Goal: Task Accomplishment & Management: Complete application form

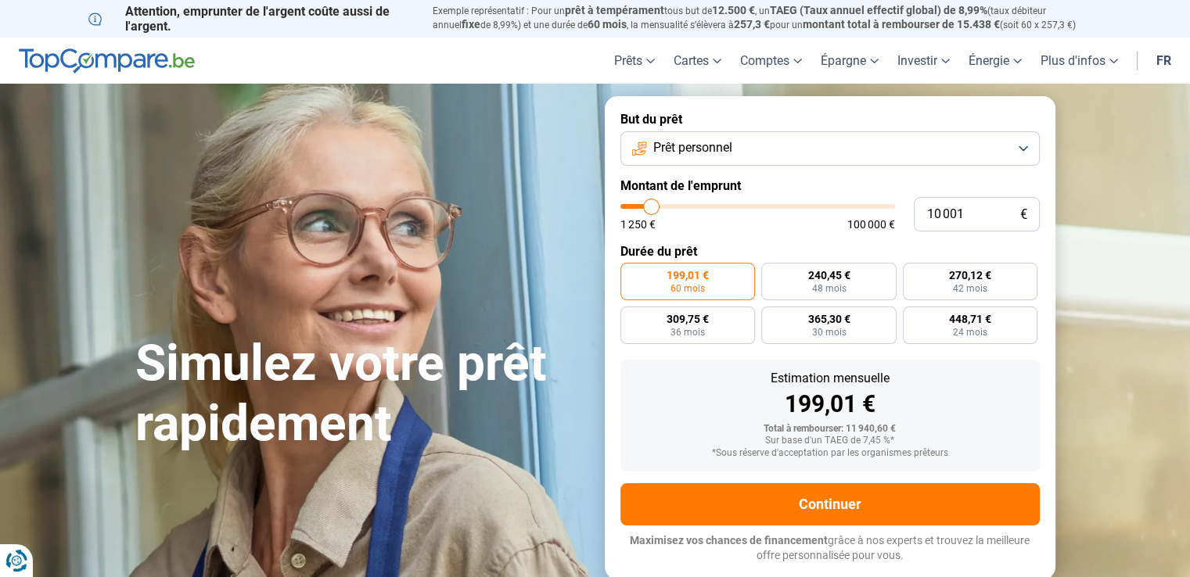
type input "10 500"
type input "10500"
type input "10 750"
type input "10750"
type input "11 000"
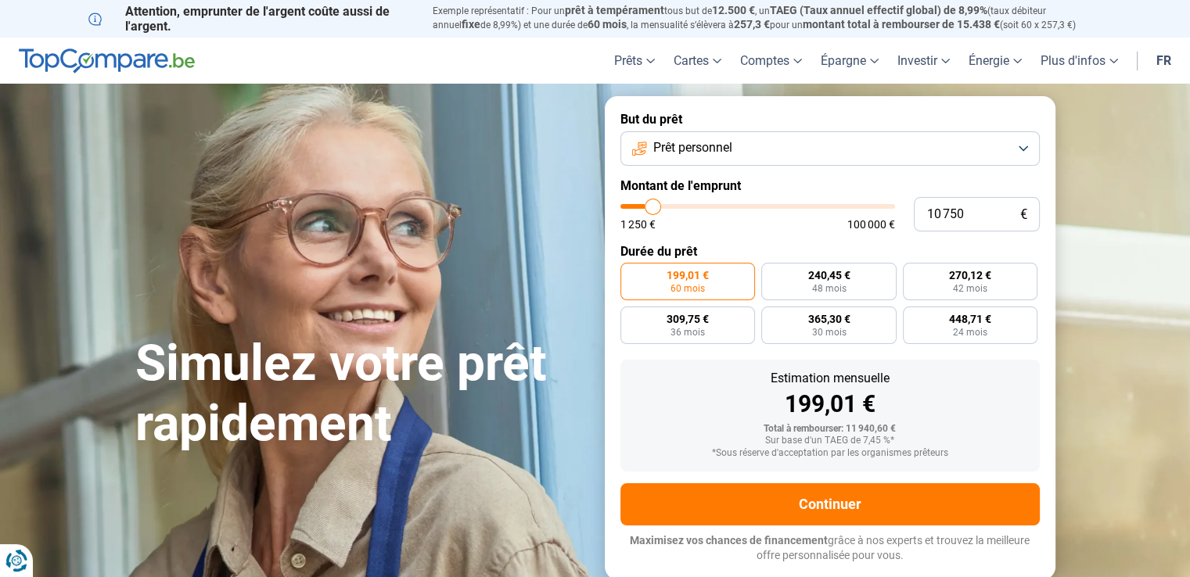
type input "11000"
type input "11 250"
type input "11250"
type input "11 500"
type input "11500"
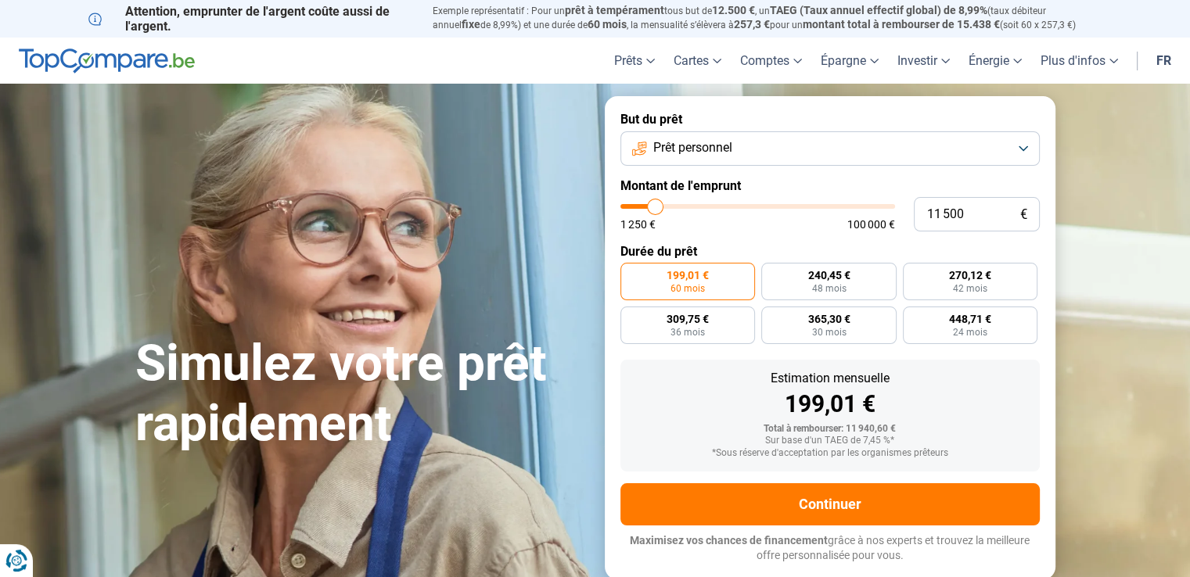
type input "12 000"
type input "12000"
type input "12 250"
type input "12250"
type input "12 500"
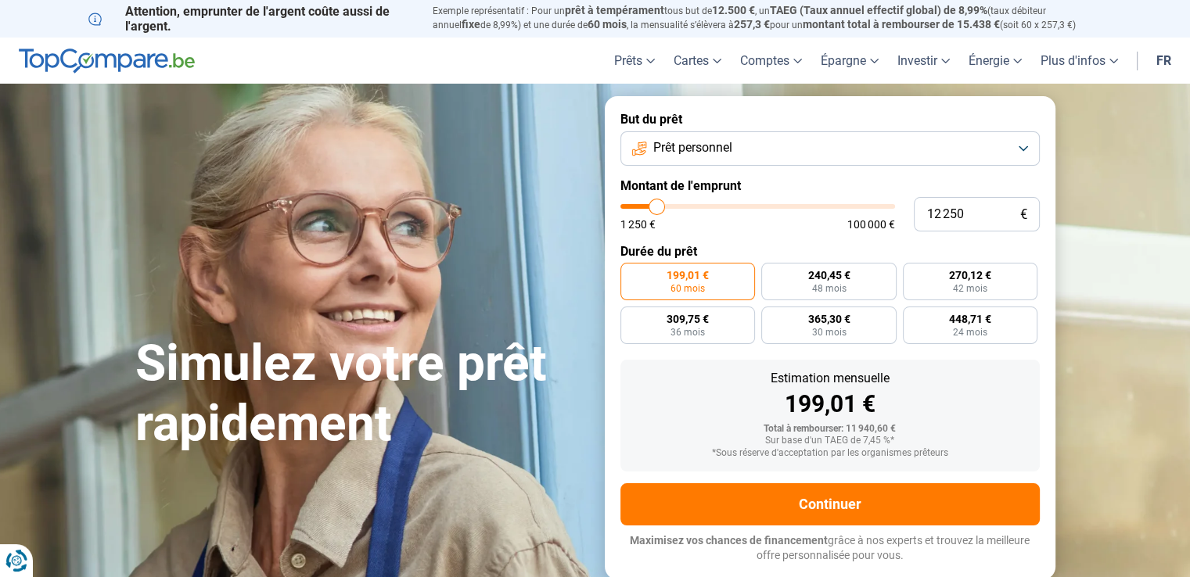
type input "12500"
type input "12 750"
type input "12750"
type input "13 250"
type input "13250"
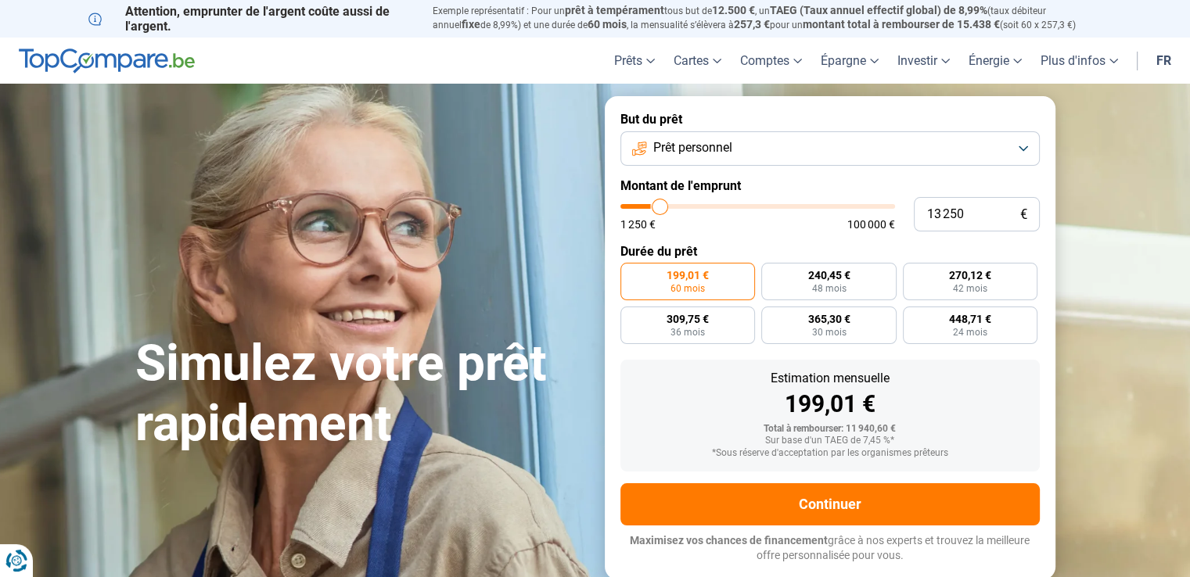
type input "13 500"
type input "13500"
type input "14 000"
drag, startPoint x: 652, startPoint y: 206, endPoint x: 662, endPoint y: 207, distance: 10.3
type input "14000"
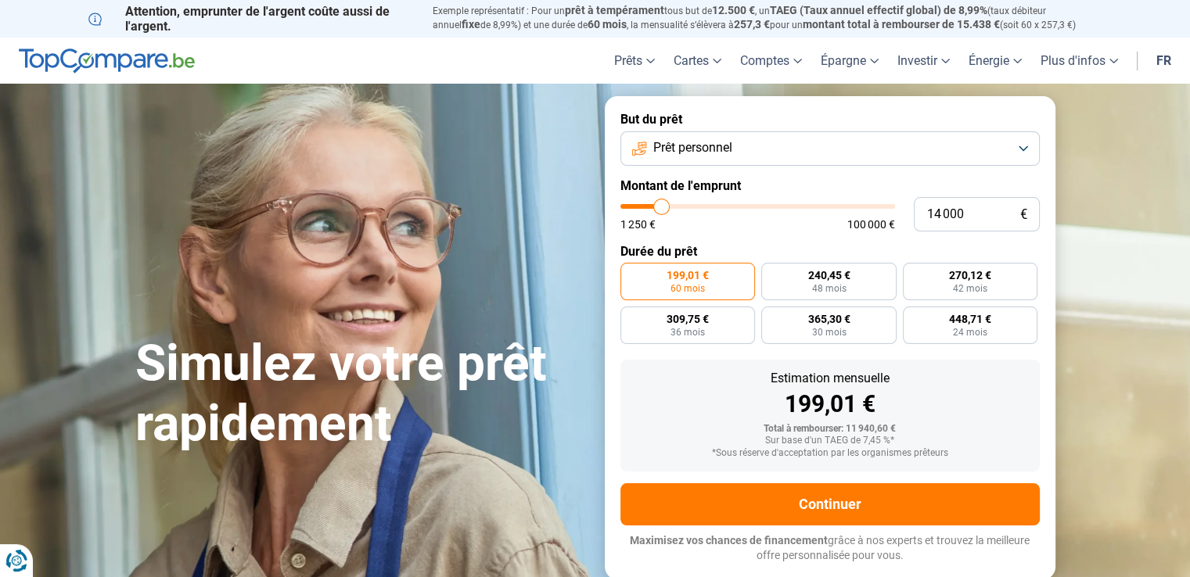
click at [662, 207] on input "range" at bounding box center [758, 206] width 275 height 5
click at [974, 221] on input "14 000" at bounding box center [977, 214] width 126 height 34
type input "1 400"
type input "1500"
type input "140"
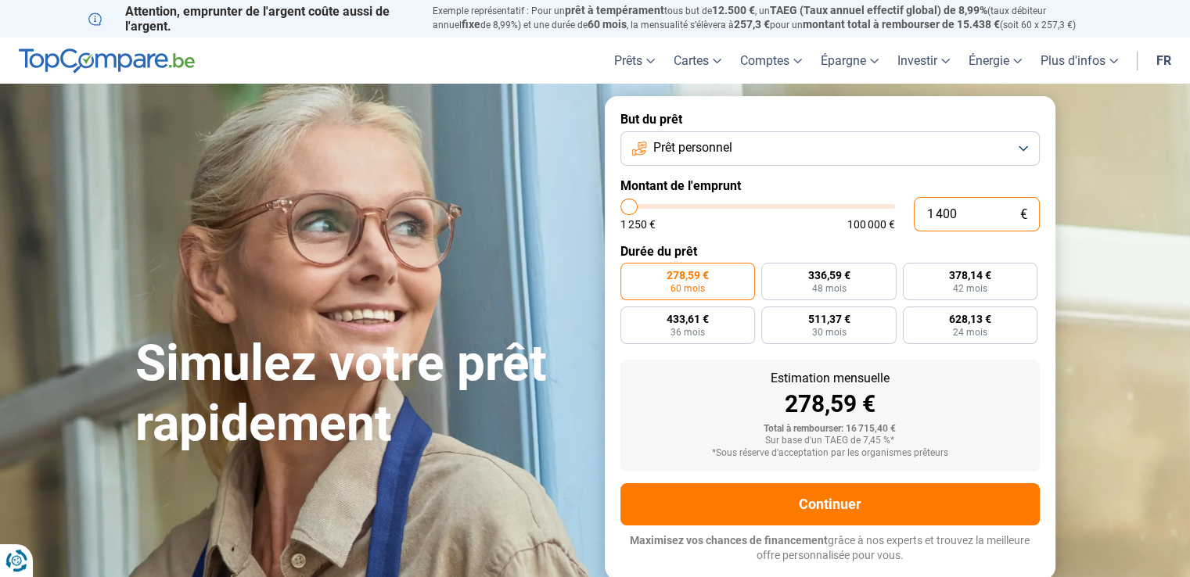
type input "1250"
type input "14"
type input "1250"
type input "1"
type input "1250"
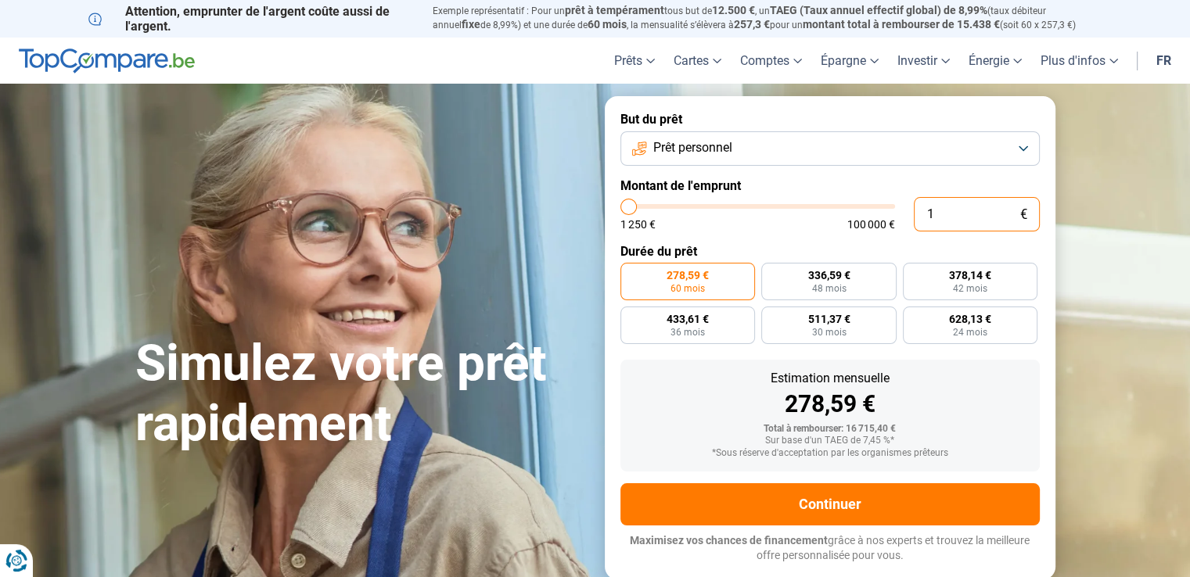
type input "0"
type input "1250"
type input "1 250"
type input "1250"
radio input "true"
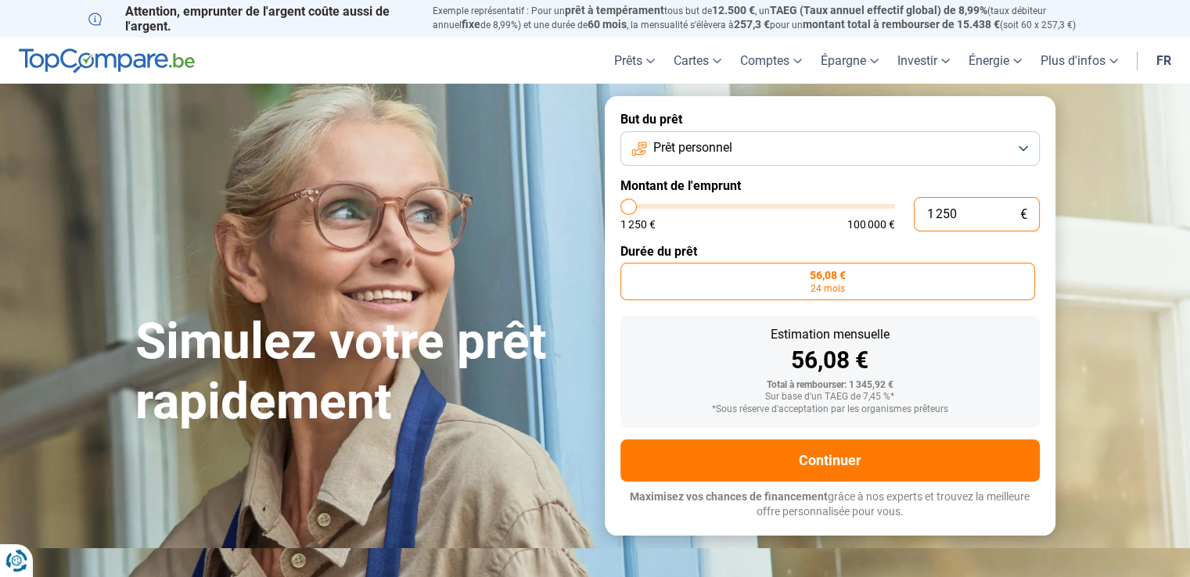
click at [937, 215] on input "1 250" at bounding box center [977, 214] width 126 height 34
type input "125"
type input "1250"
type input "12"
type input "1250"
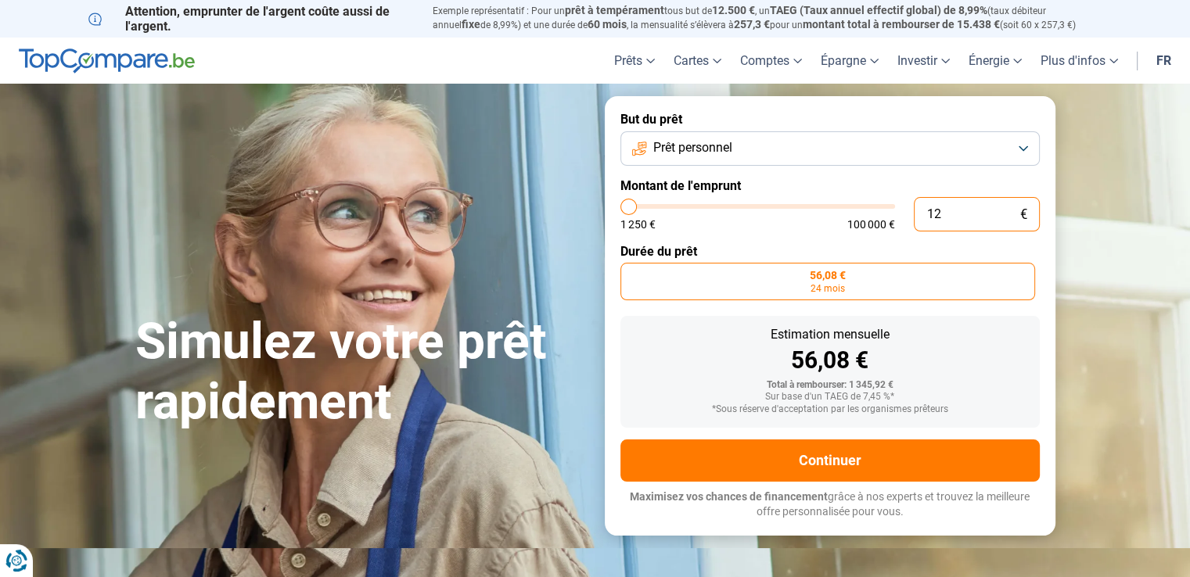
type input "1"
type input "1250"
type input "0"
type input "1250"
type input "1 250"
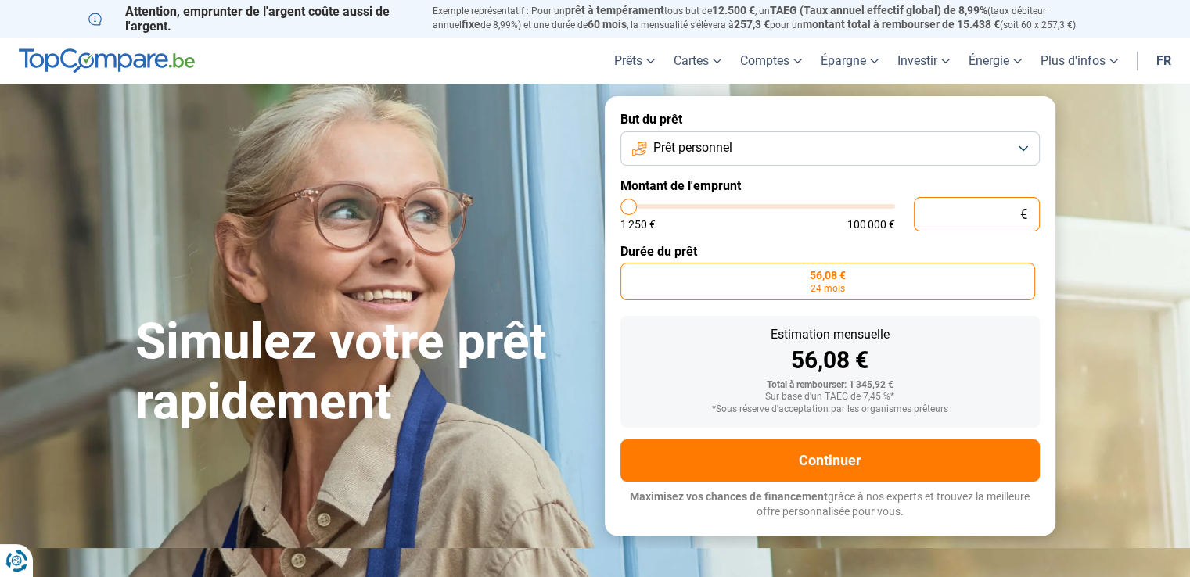
type input "1250"
type input "2 750"
type input "2750"
type input "3 250"
type input "3250"
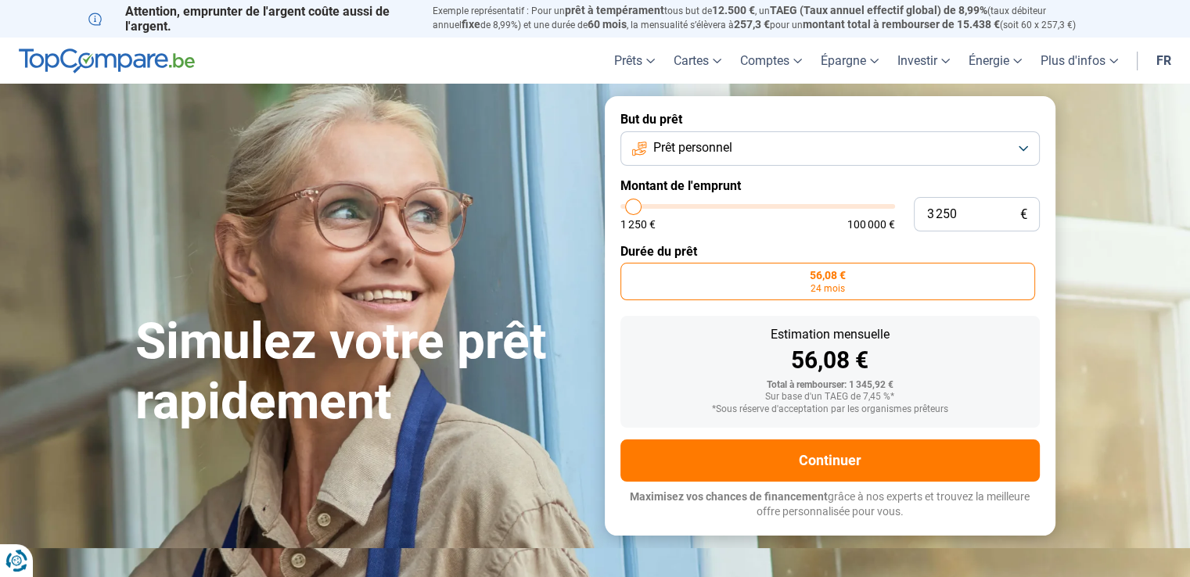
type input "3 750"
type input "3750"
type input "4 000"
type input "4000"
type input "4 500"
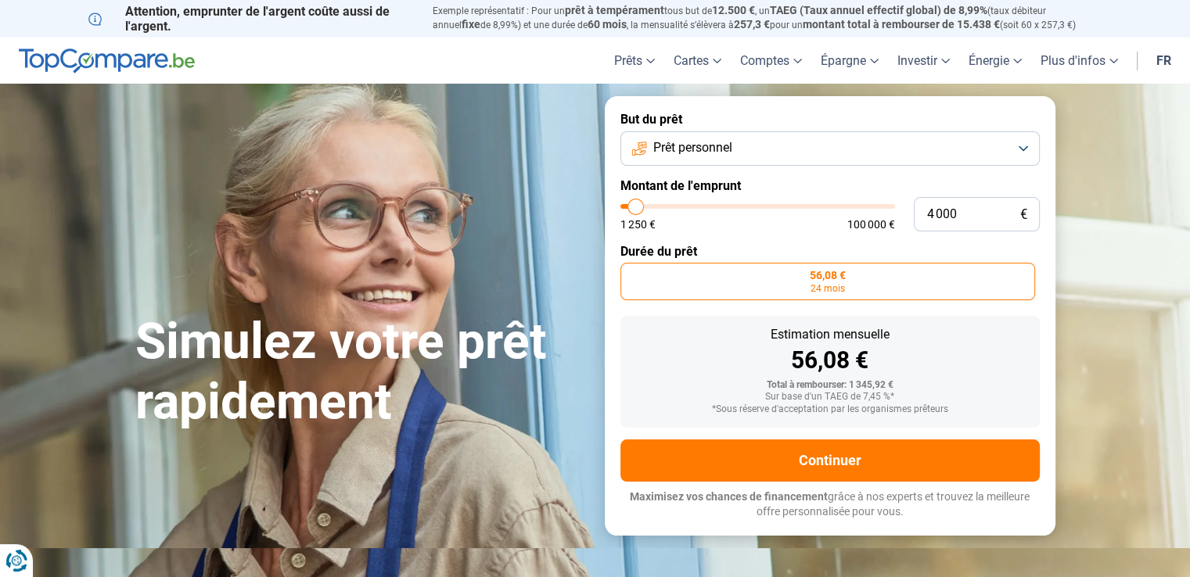
type input "4500"
type input "4 750"
type input "4750"
type input "6 000"
type input "6000"
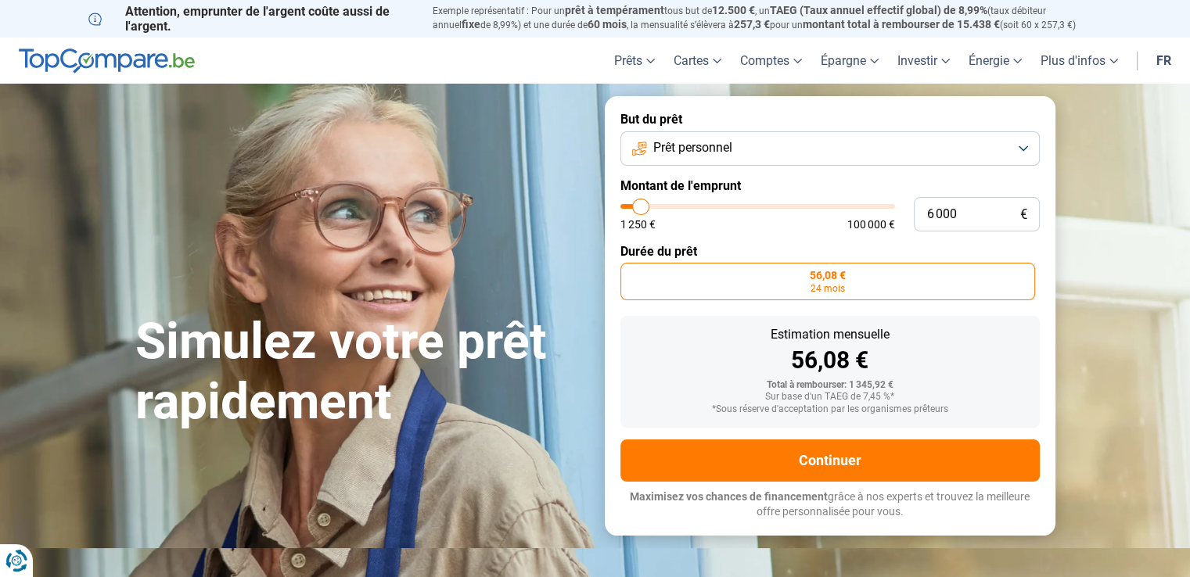
type input "5 750"
type input "5750"
type input "5 500"
type input "5500"
type input "5 250"
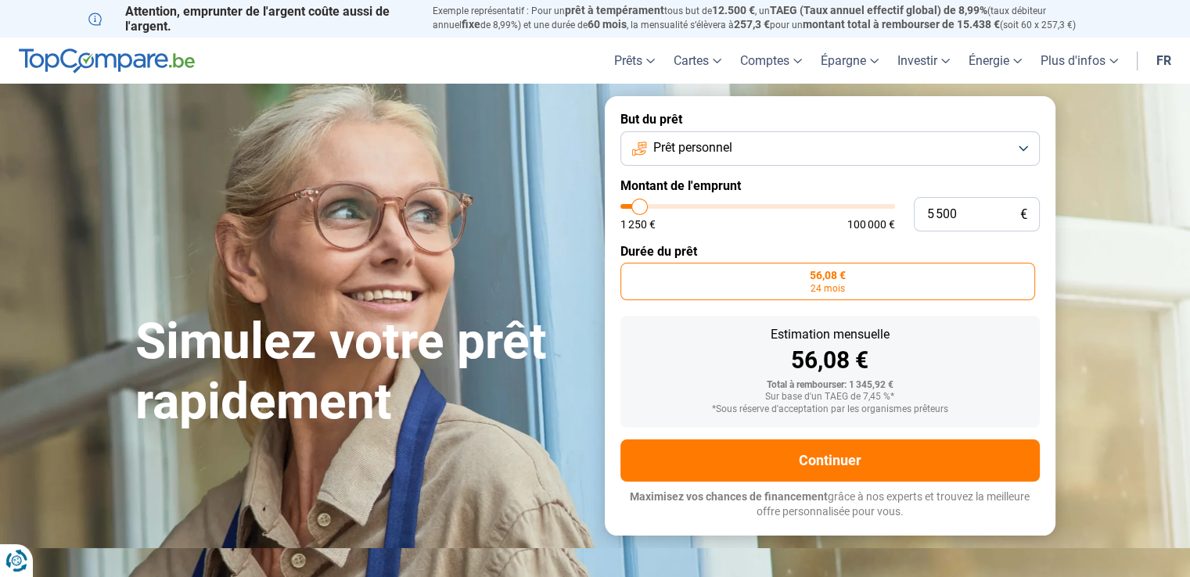
type input "5250"
type input "5 000"
drag, startPoint x: 628, startPoint y: 208, endPoint x: 639, endPoint y: 210, distance: 10.4
type input "5000"
click at [639, 209] on input "range" at bounding box center [758, 206] width 275 height 5
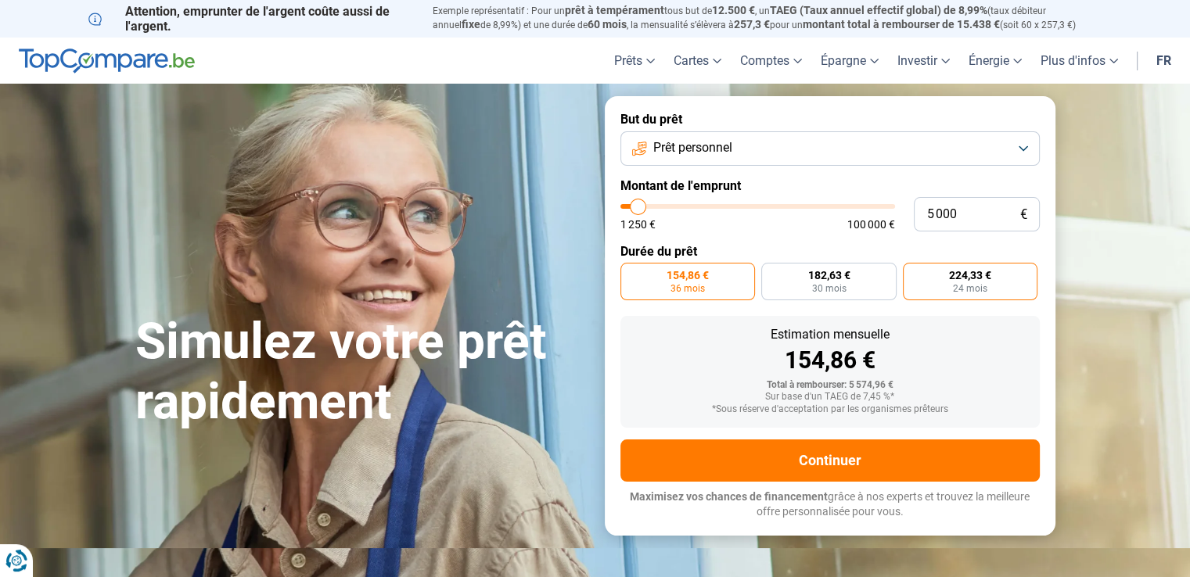
click at [955, 296] on label "224,33 € 24 mois" at bounding box center [970, 282] width 135 height 38
click at [913, 273] on input "224,33 € 24 mois" at bounding box center [908, 268] width 10 height 10
radio input "true"
click at [822, 359] on div "224,33 €" at bounding box center [830, 360] width 394 height 23
drag, startPoint x: 852, startPoint y: 366, endPoint x: 785, endPoint y: 360, distance: 67.6
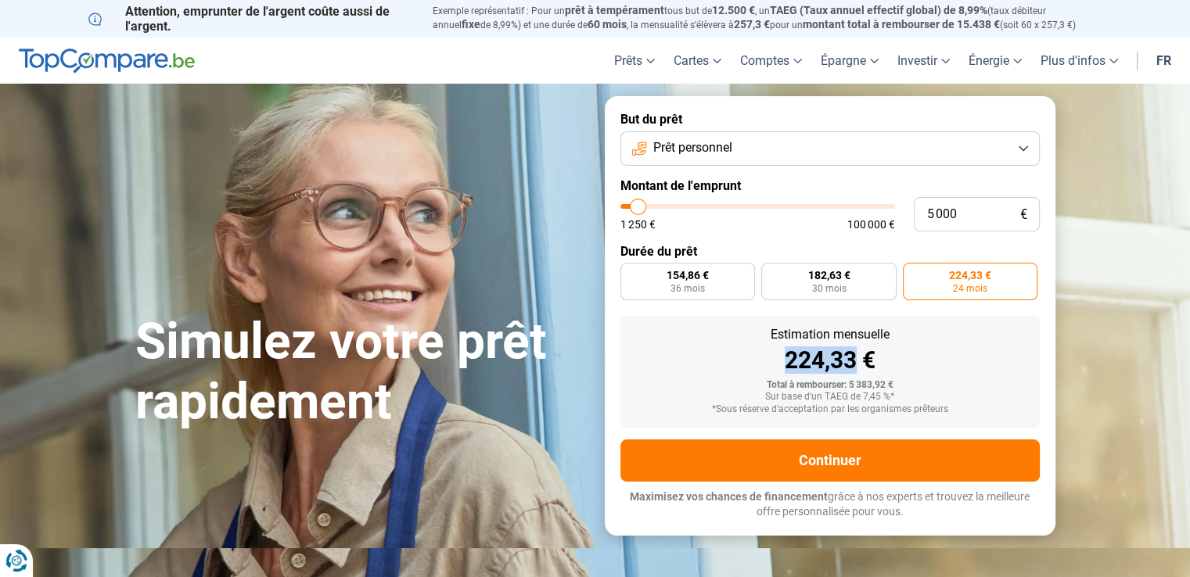
click at [785, 360] on div "224,33 €" at bounding box center [830, 360] width 394 height 23
click at [748, 360] on div "224,33 €" at bounding box center [830, 360] width 394 height 23
click at [712, 151] on span "Prêt personnel" at bounding box center [692, 147] width 79 height 17
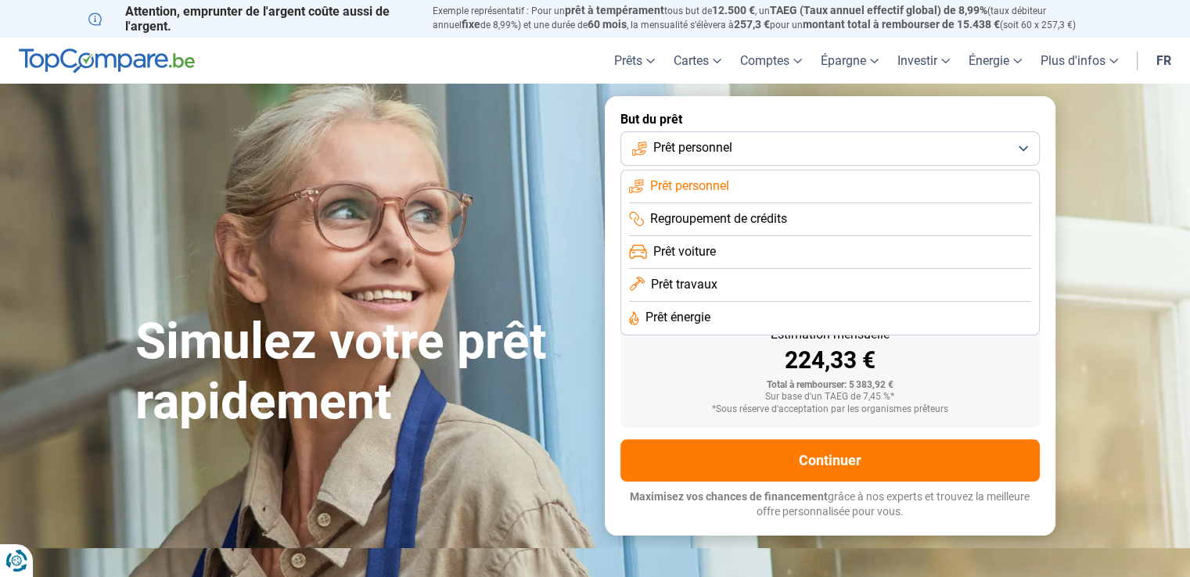
click at [700, 254] on span "Prêt voiture" at bounding box center [684, 251] width 63 height 17
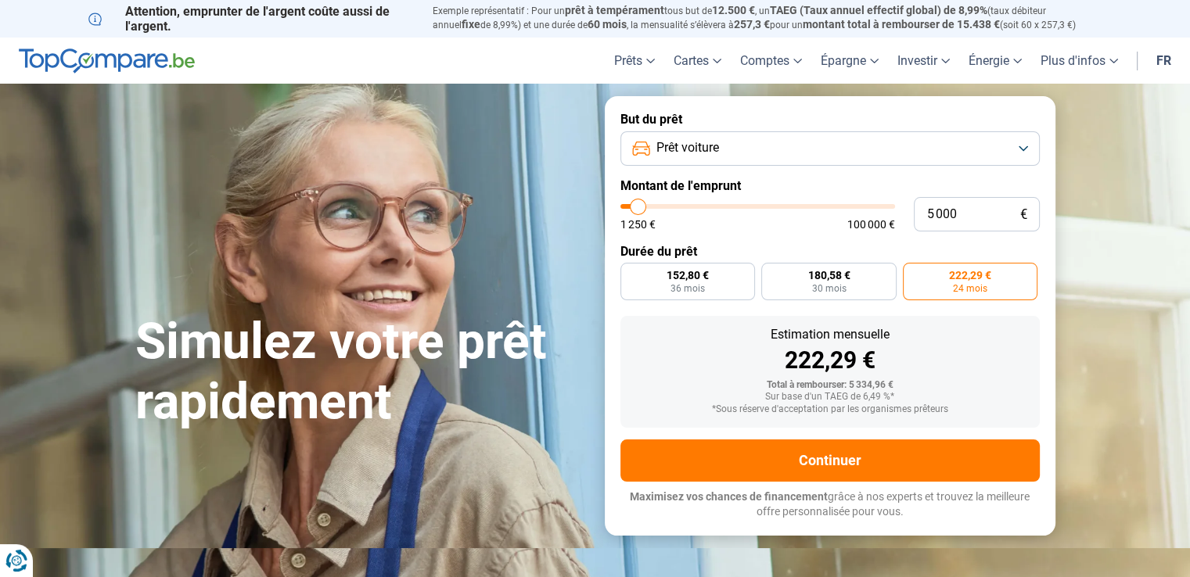
type input "7 750"
type input "7750"
type input "9 750"
type input "9750"
type input "11 750"
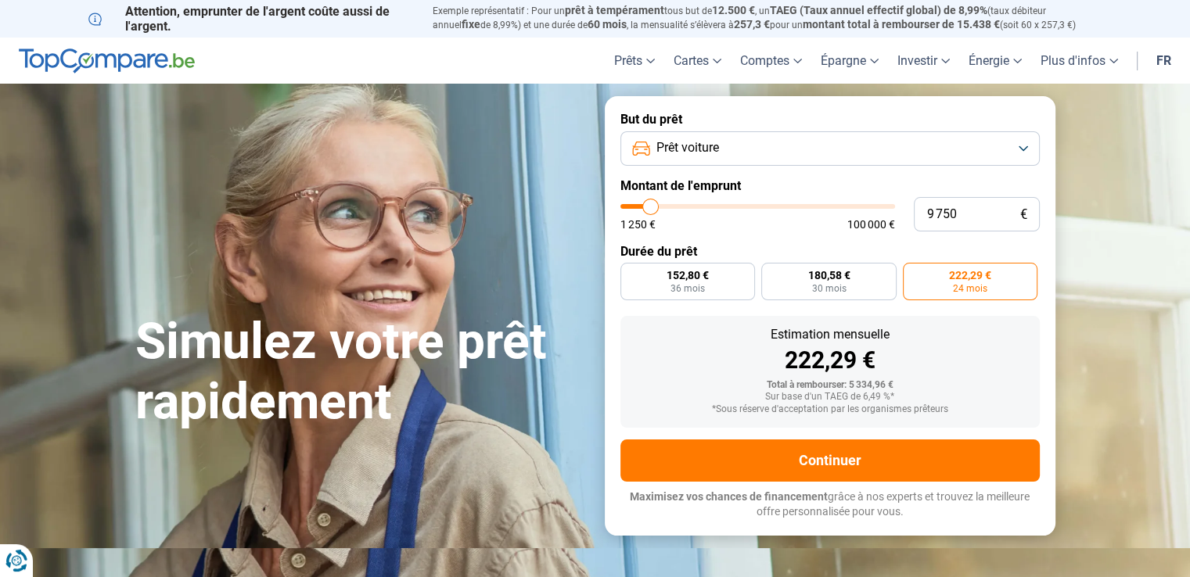
type input "11750"
type input "12 500"
type input "12500"
type input "13 750"
type input "13750"
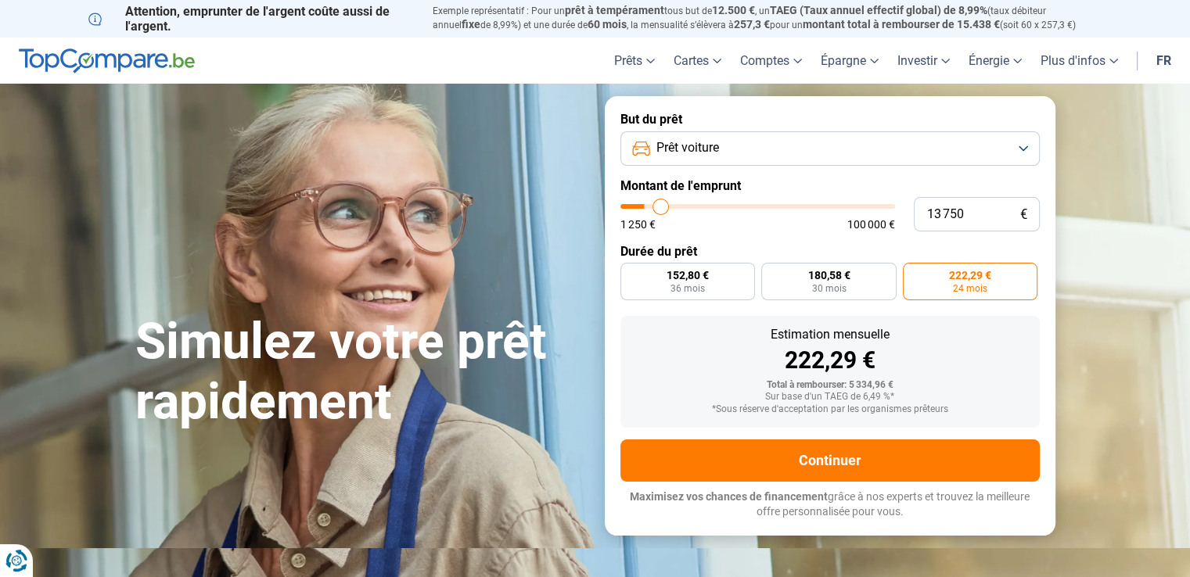
type input "14 750"
type input "14750"
type input "16 250"
type input "16250"
type input "17 500"
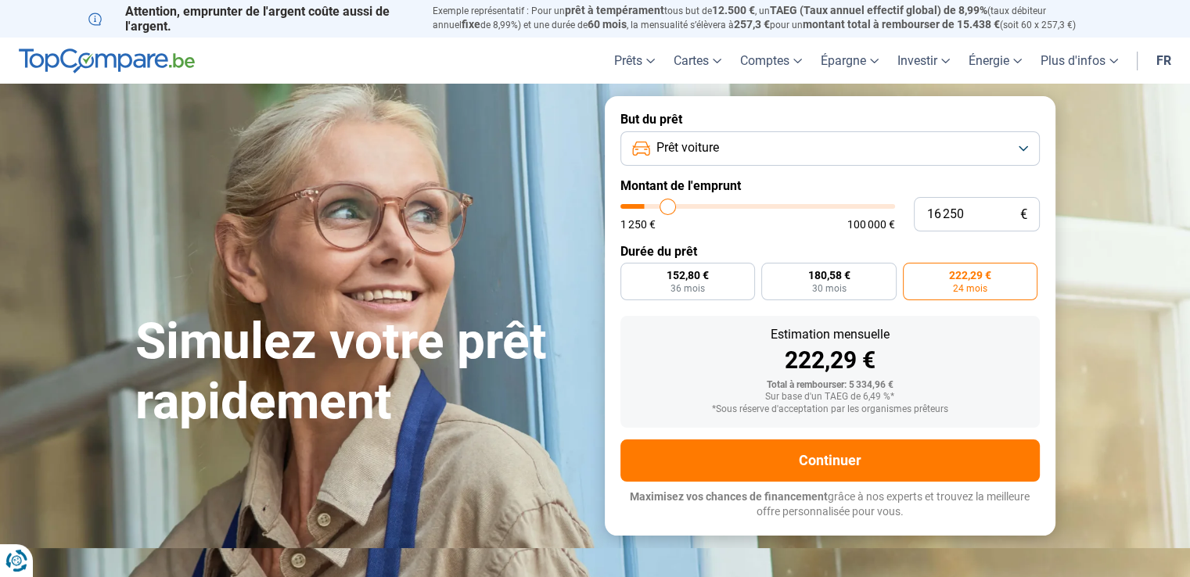
type input "17500"
type input "18 500"
type input "18500"
type input "19 250"
type input "19250"
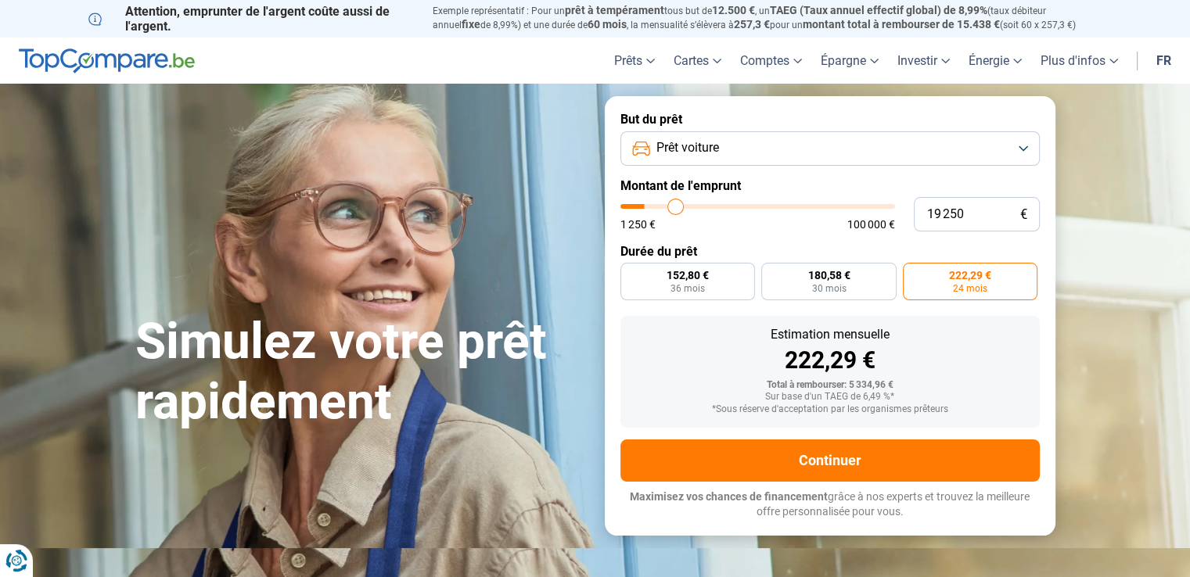
type input "19 500"
type input "19500"
type input "19 750"
type input "19750"
type input "20 250"
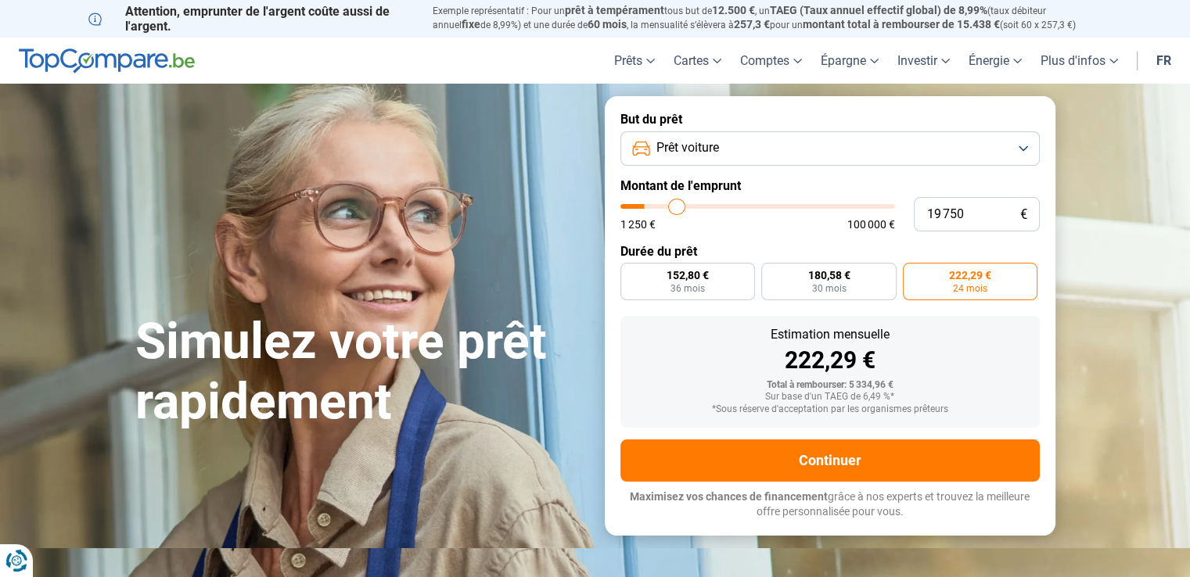
type input "20250"
type input "20 750"
type input "20750"
type input "21 250"
type input "21250"
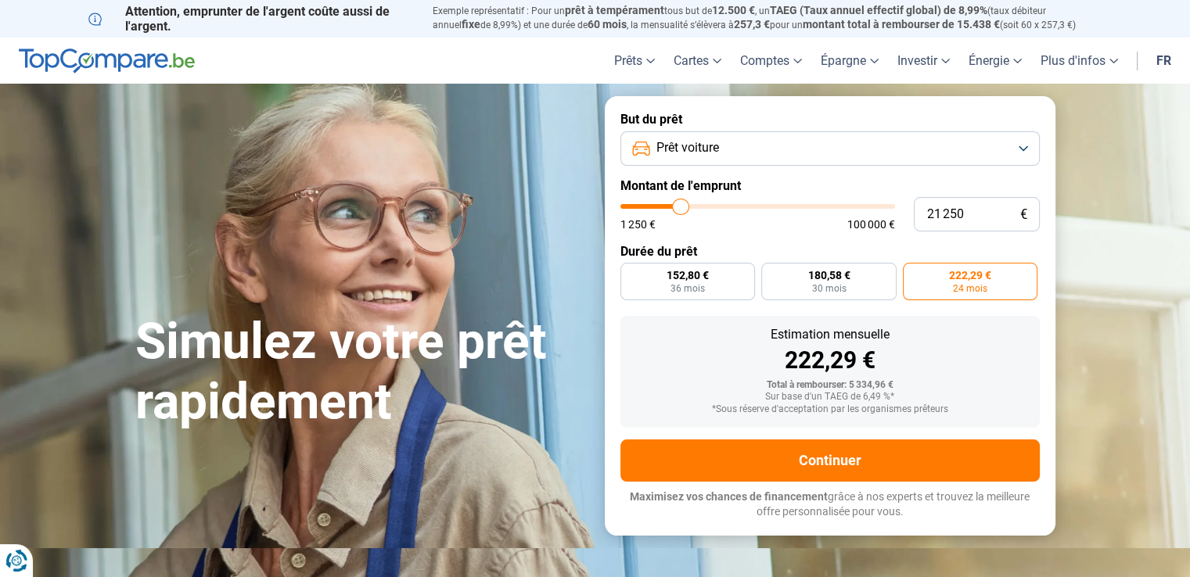
type input "22 000"
type input "22000"
type input "23 750"
type input "23750"
type input "24 500"
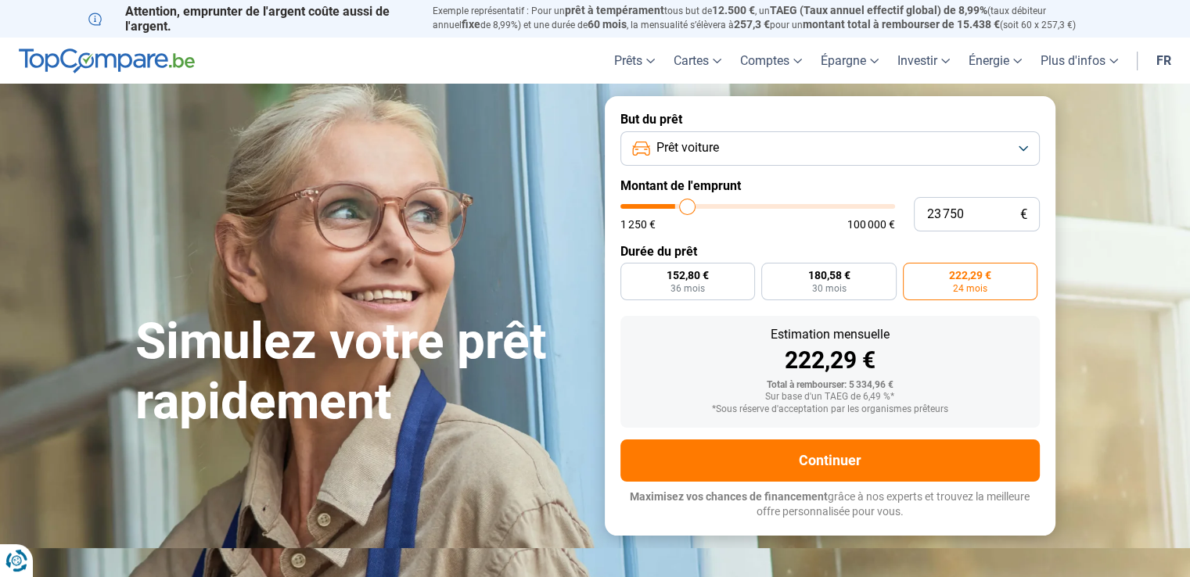
type input "24500"
type input "24 750"
type input "24750"
type input "25 500"
type input "25500"
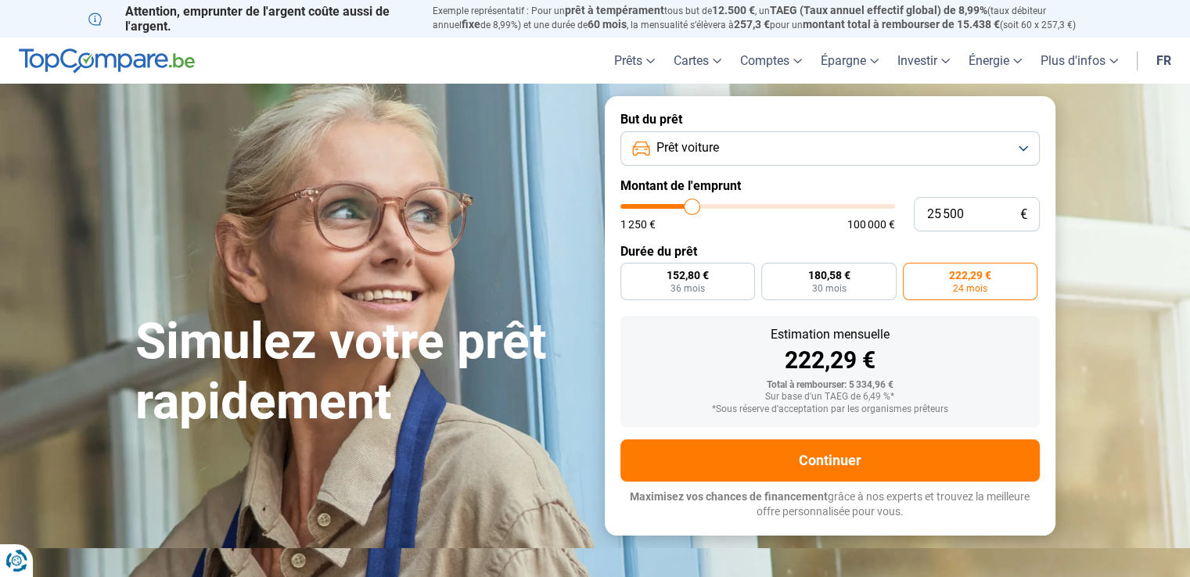
type input "25 750"
type input "25750"
type input "26 500"
type input "26500"
type input "27 000"
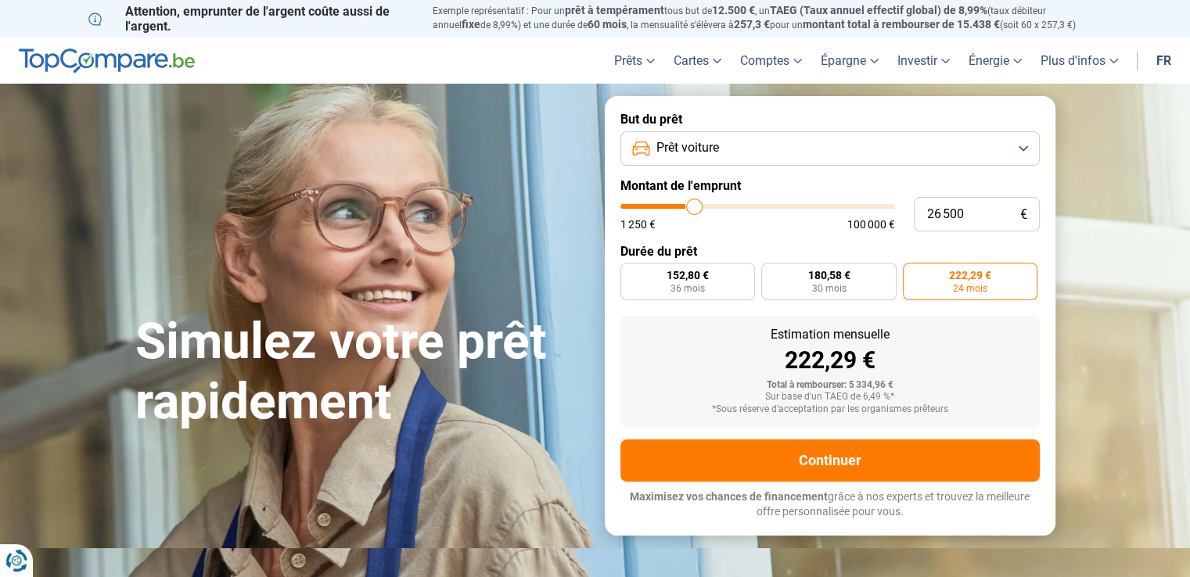
type input "27000"
type input "27 250"
type input "27250"
type input "27 750"
type input "27750"
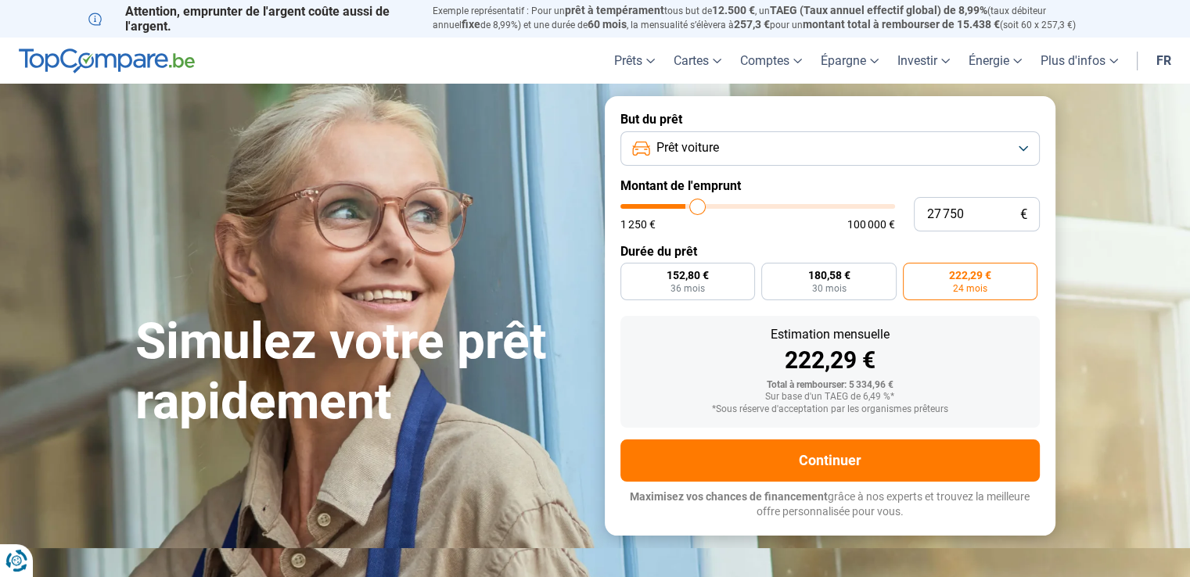
type input "28 000"
type input "28000"
type input "28 250"
type input "28250"
type input "28 500"
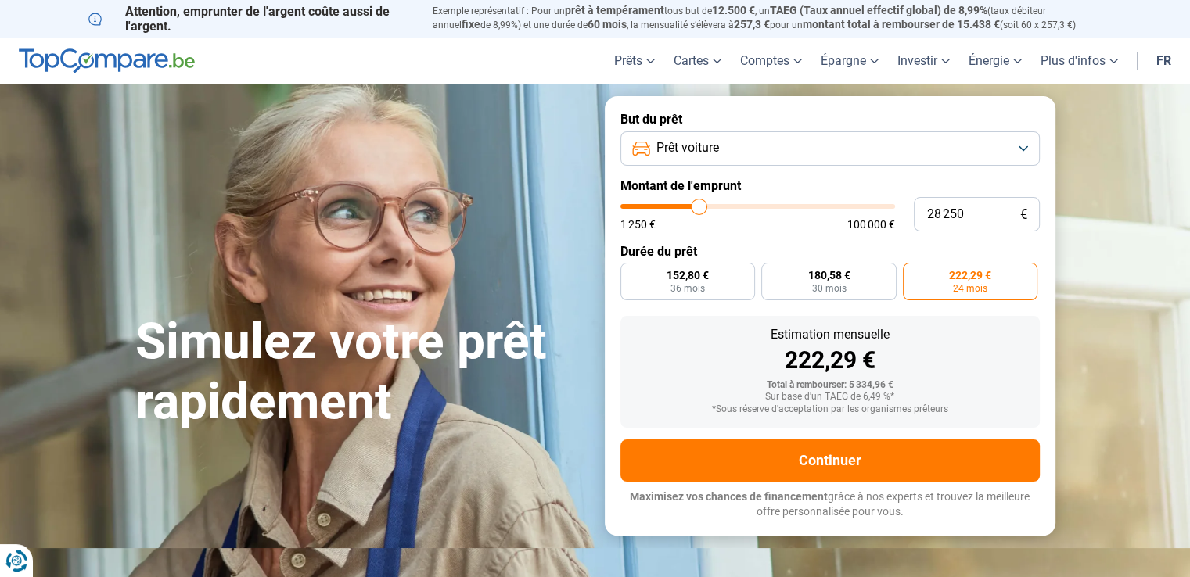
type input "28500"
type input "28 750"
type input "28750"
type input "29 000"
type input "29000"
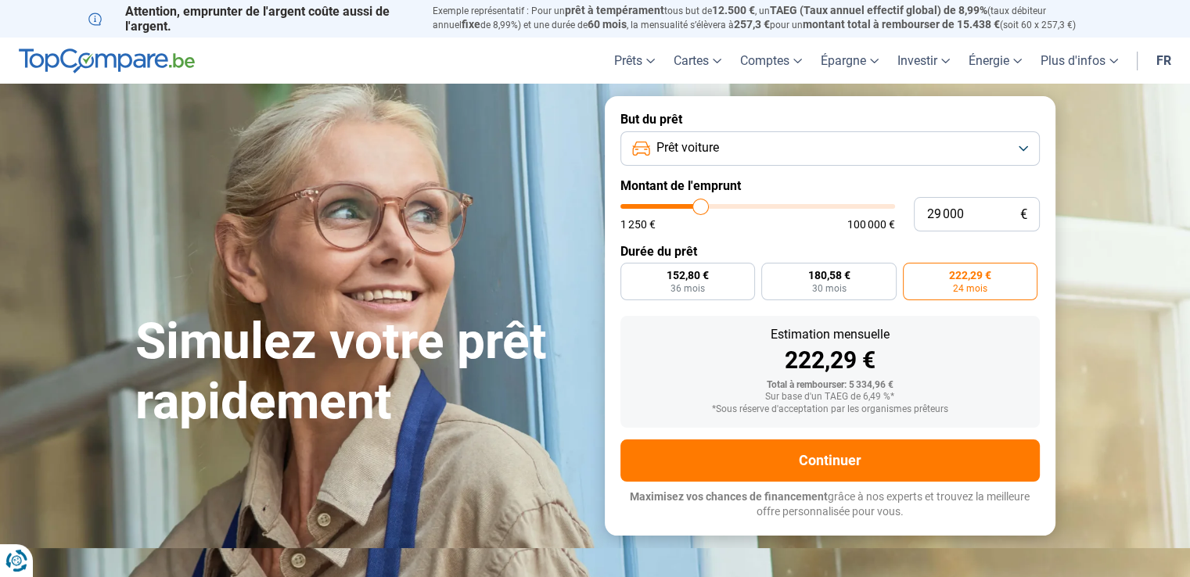
type input "29 250"
type input "29250"
type input "30 250"
type input "30250"
type input "30 750"
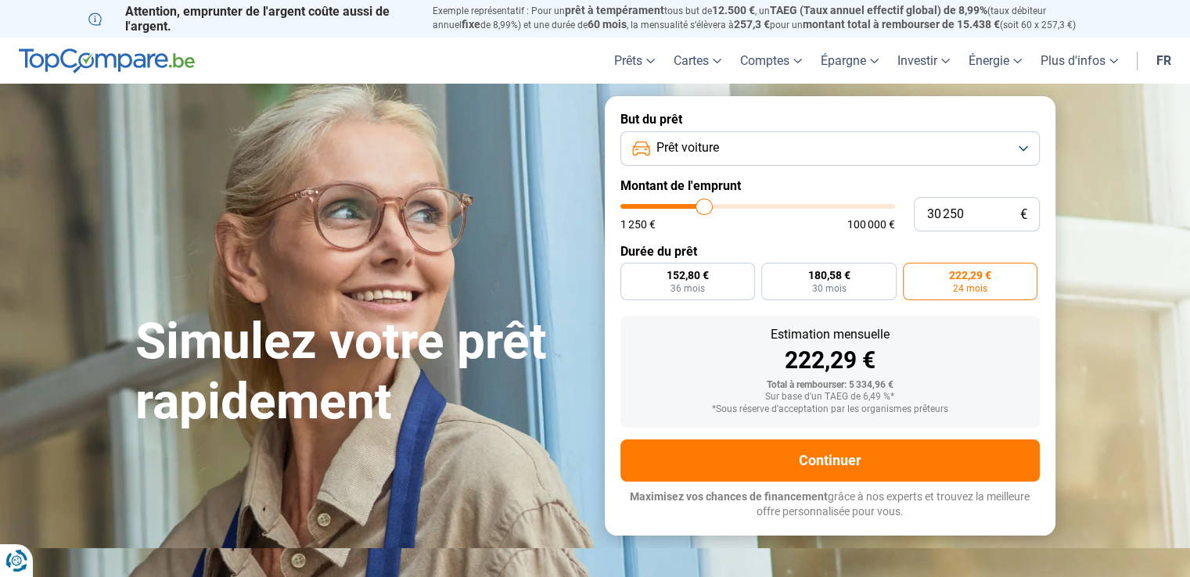
type input "30750"
type input "31 500"
type input "31500"
type input "31 750"
type input "31750"
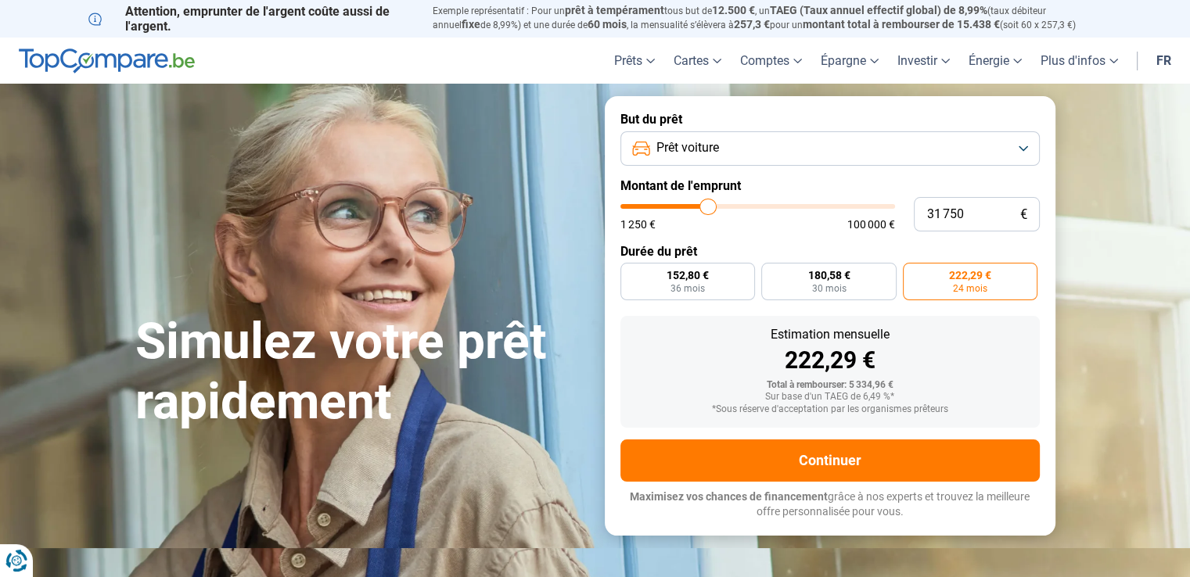
type input "32 250"
type input "32250"
type input "32 500"
type input "32500"
type input "32 750"
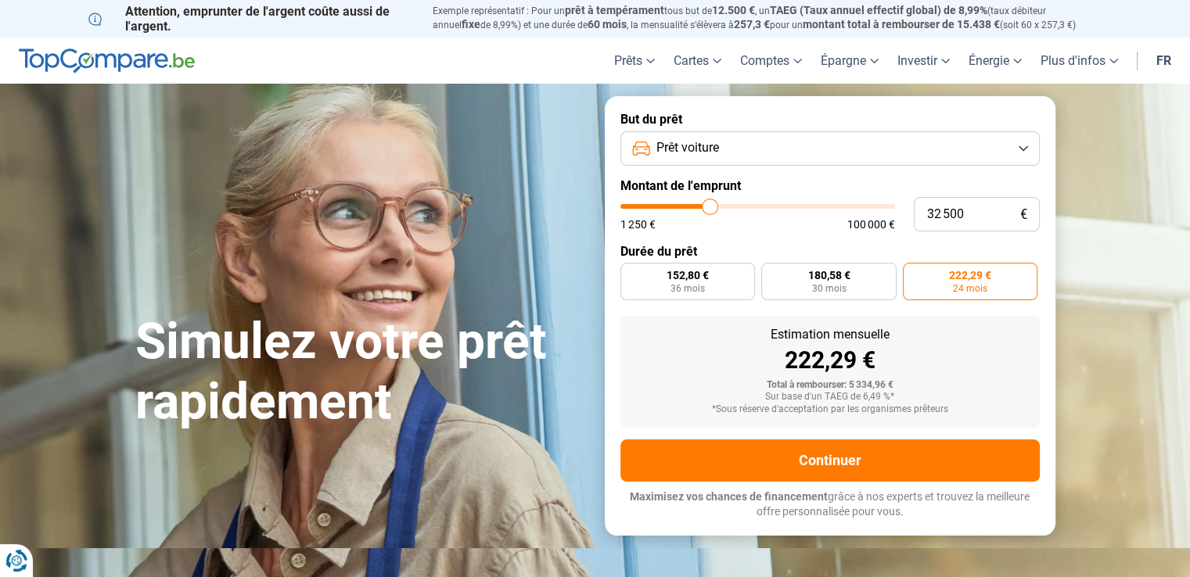
type input "32750"
type input "33 000"
type input "33000"
type input "33 250"
type input "33250"
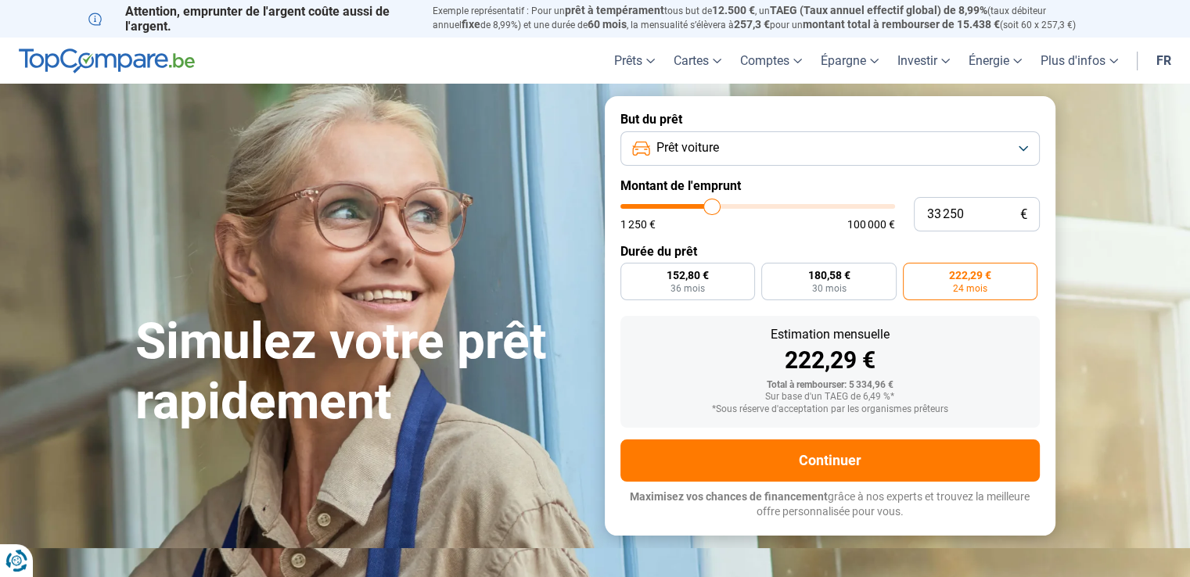
type input "33 500"
type input "33500"
type input "33 750"
type input "33750"
type input "34 250"
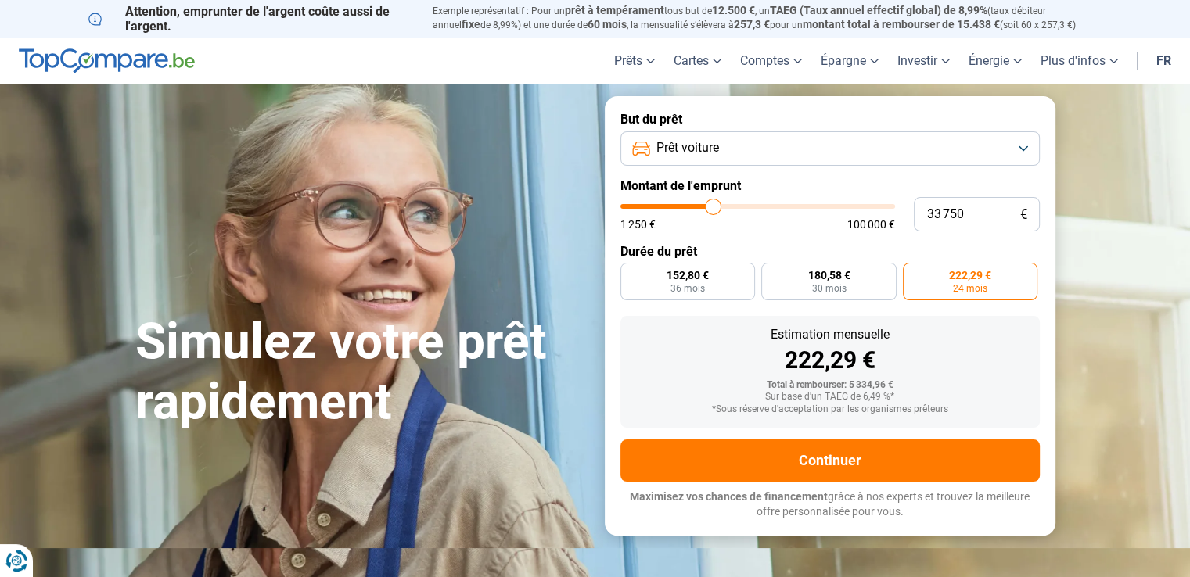
type input "34250"
type input "35 000"
type input "35000"
type input "35 500"
drag, startPoint x: 642, startPoint y: 206, endPoint x: 718, endPoint y: 214, distance: 76.4
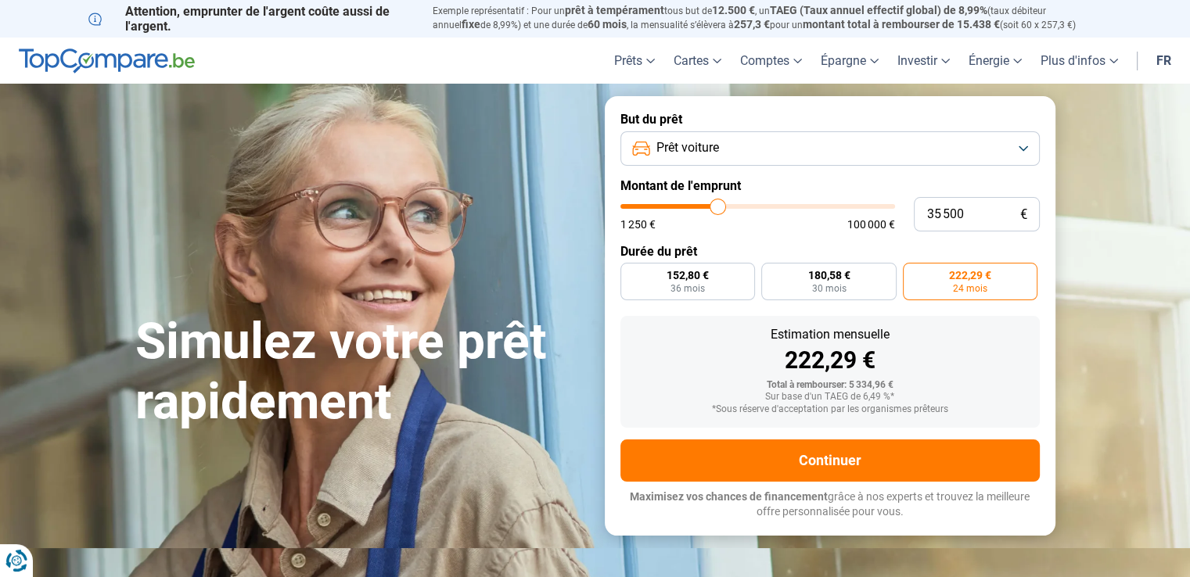
type input "35500"
click at [718, 209] on input "range" at bounding box center [758, 206] width 275 height 5
radio input "false"
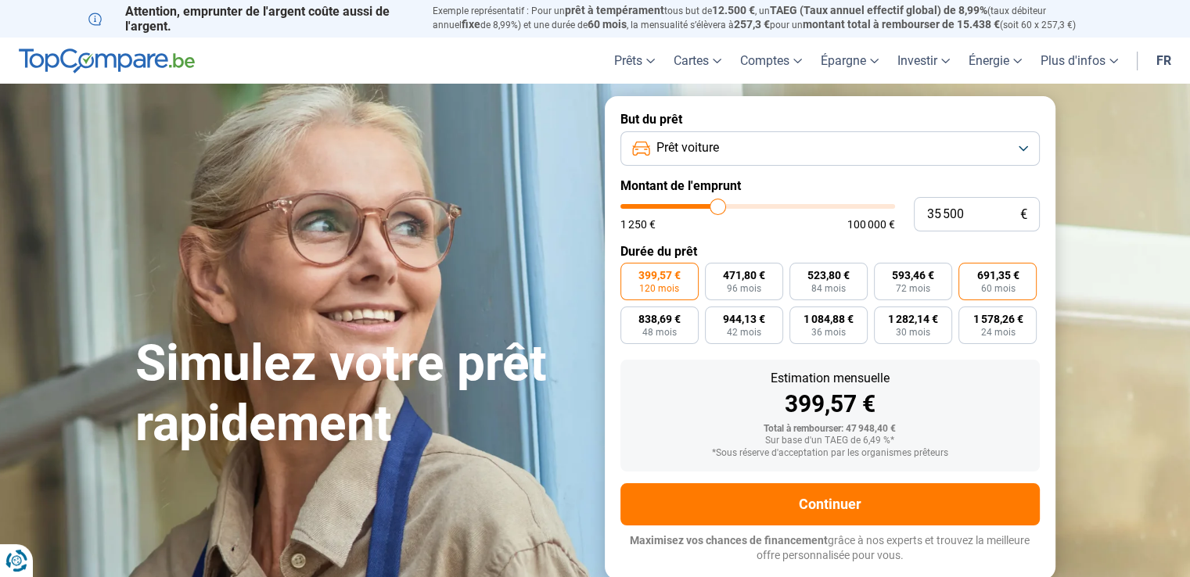
click at [998, 284] on span "60 mois" at bounding box center [997, 288] width 34 height 9
click at [969, 273] on input "691,35 € 60 mois" at bounding box center [964, 268] width 10 height 10
radio input "true"
click at [783, 151] on button "Prêt voiture" at bounding box center [830, 148] width 419 height 34
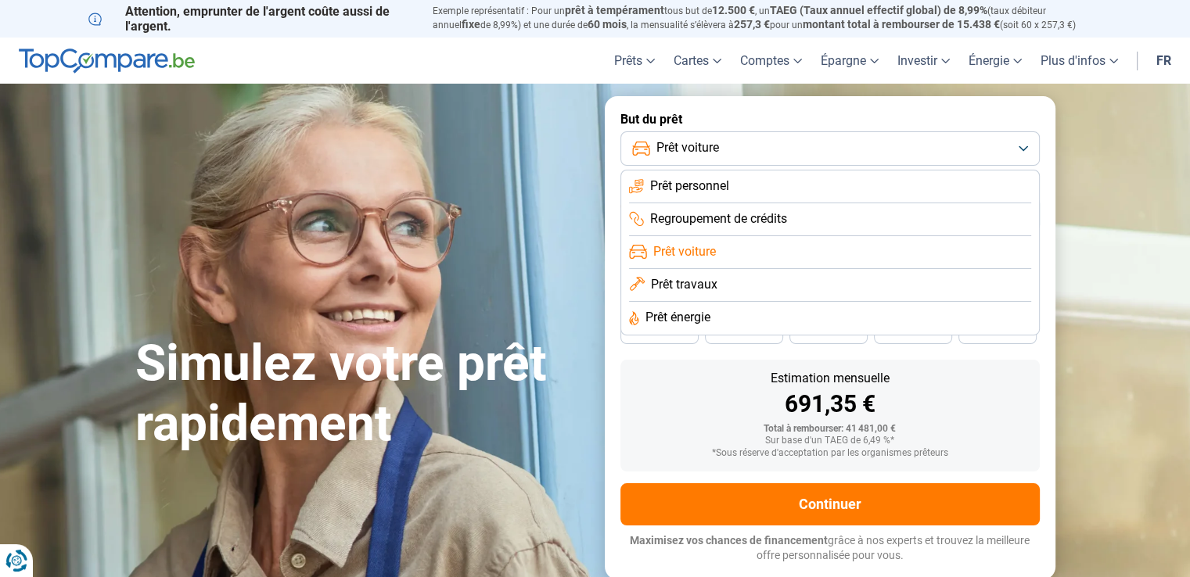
click at [681, 278] on span "Prêt travaux" at bounding box center [684, 284] width 67 height 17
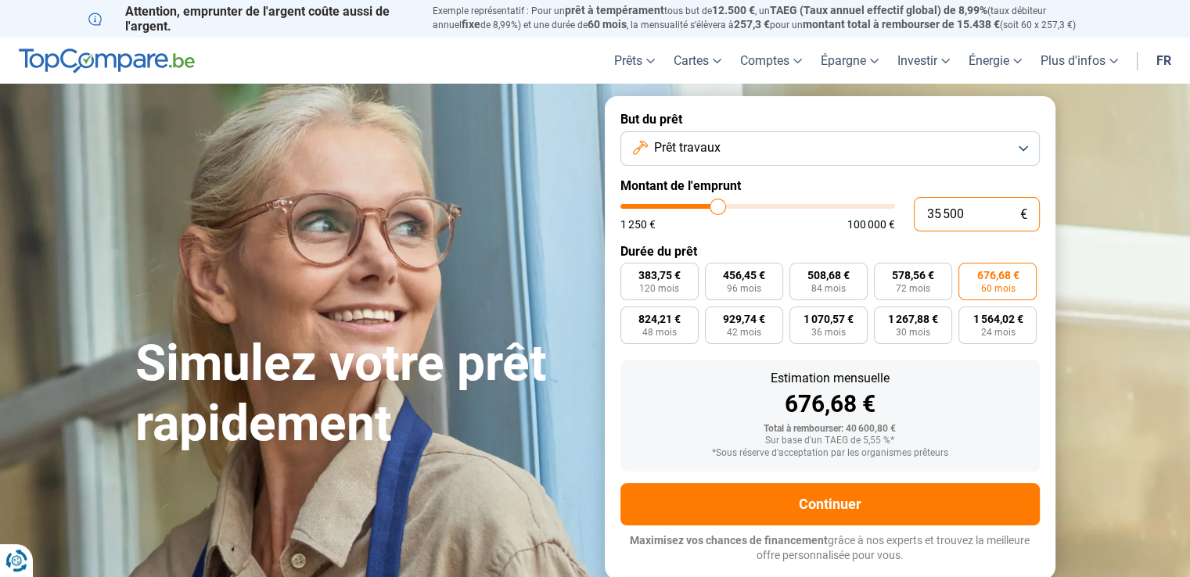
click at [975, 210] on input "35 500" at bounding box center [977, 214] width 126 height 34
type input "3 550"
type input "3500"
type input "355"
type input "1250"
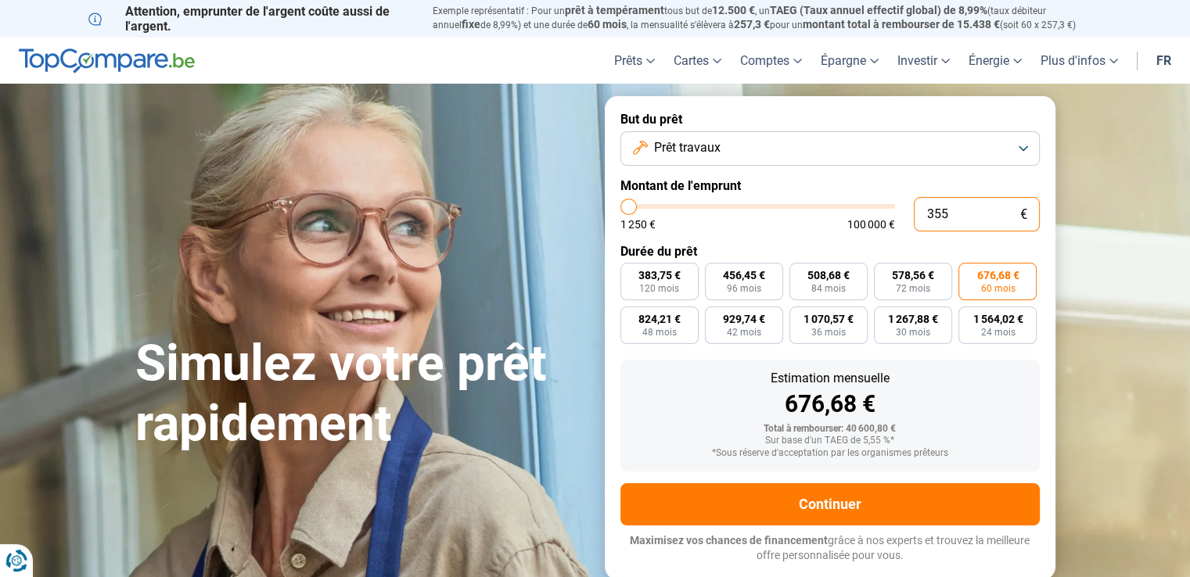
type input "35"
type input "1250"
type input "3"
type input "1250"
type input "0"
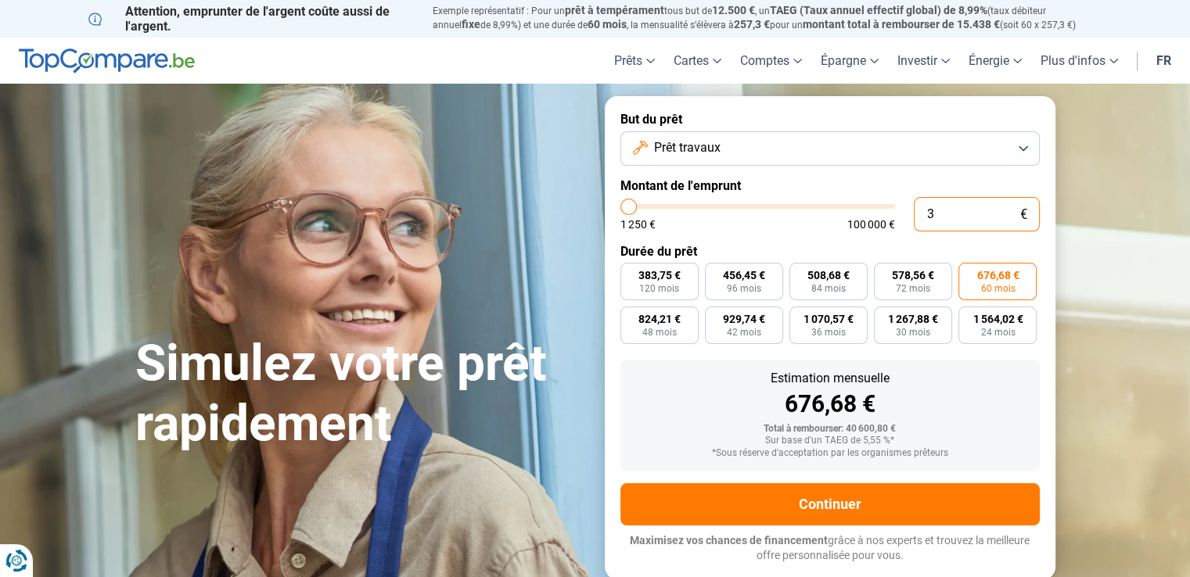
type input "1250"
type input "1 250"
type input "1250"
radio input "true"
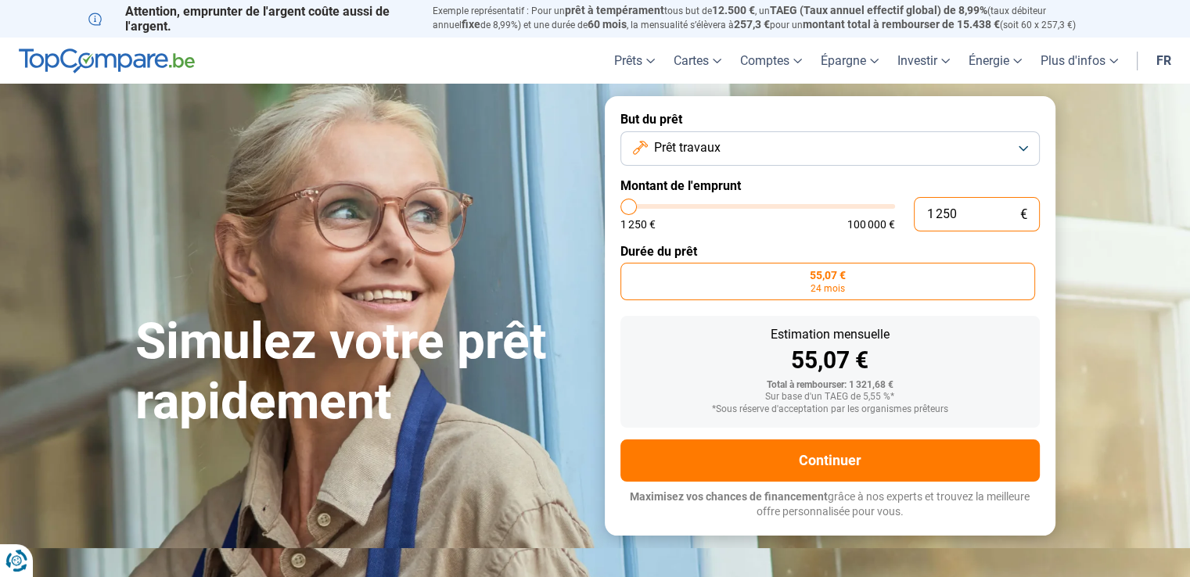
type input "12 505"
type input "12500"
type input "125 055"
type input "100000"
type input "100 000"
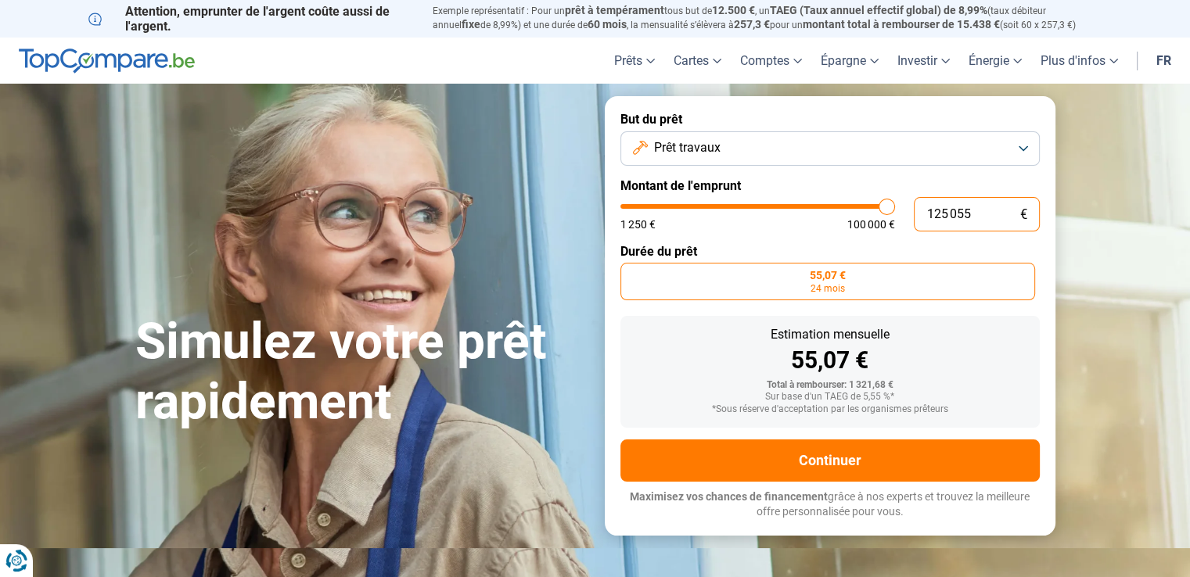
type input "100000"
radio input "false"
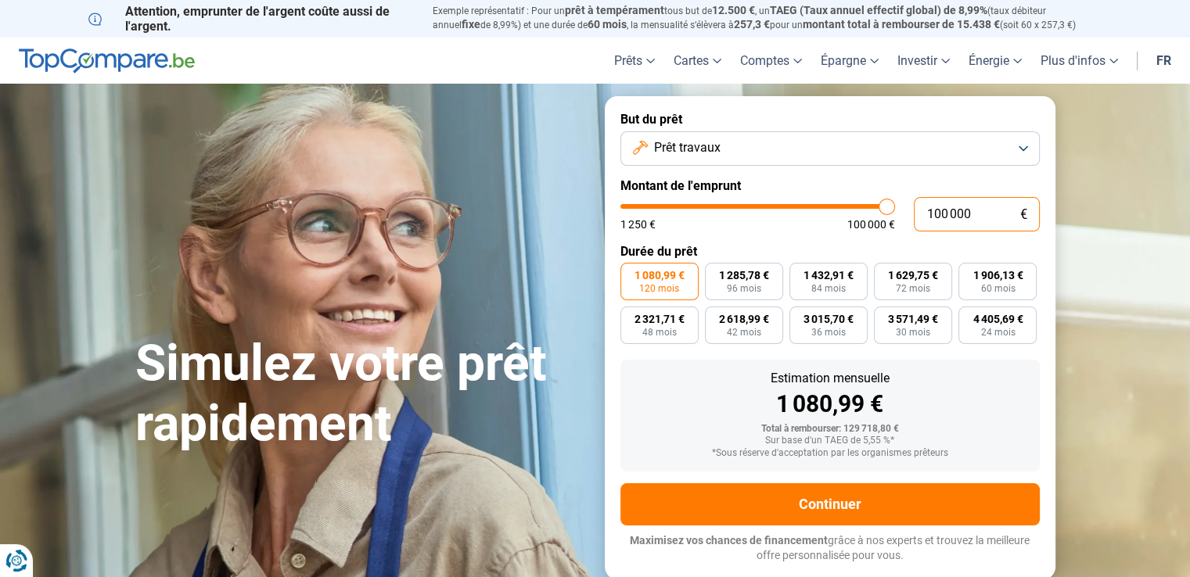
type input "10 000"
type input "10000"
type input "1 000"
type input "1250"
type input "1 250"
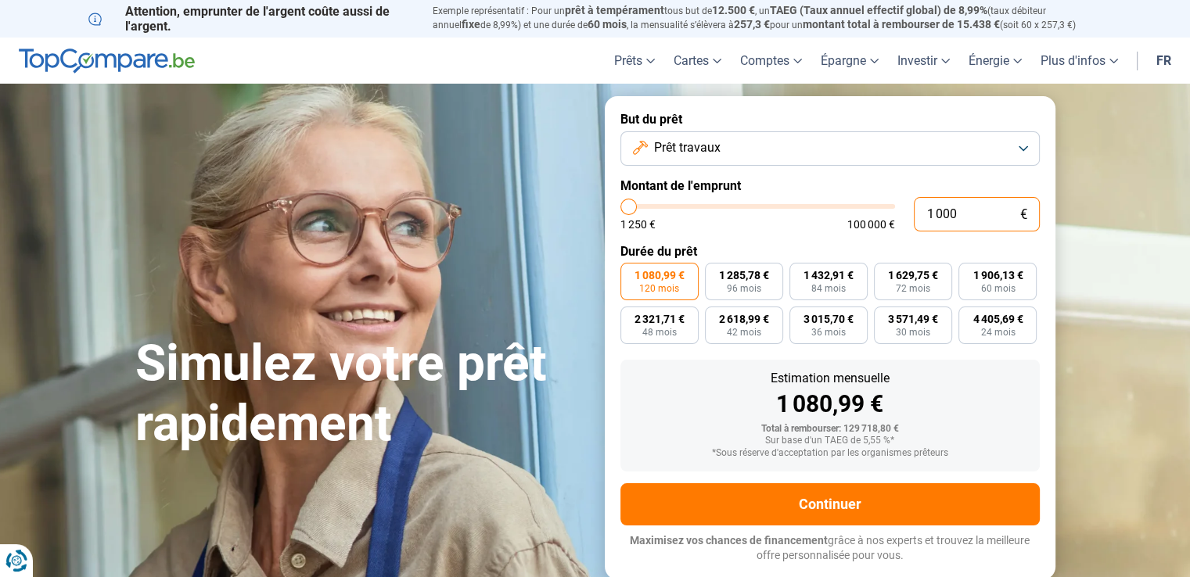
type input "1250"
radio input "true"
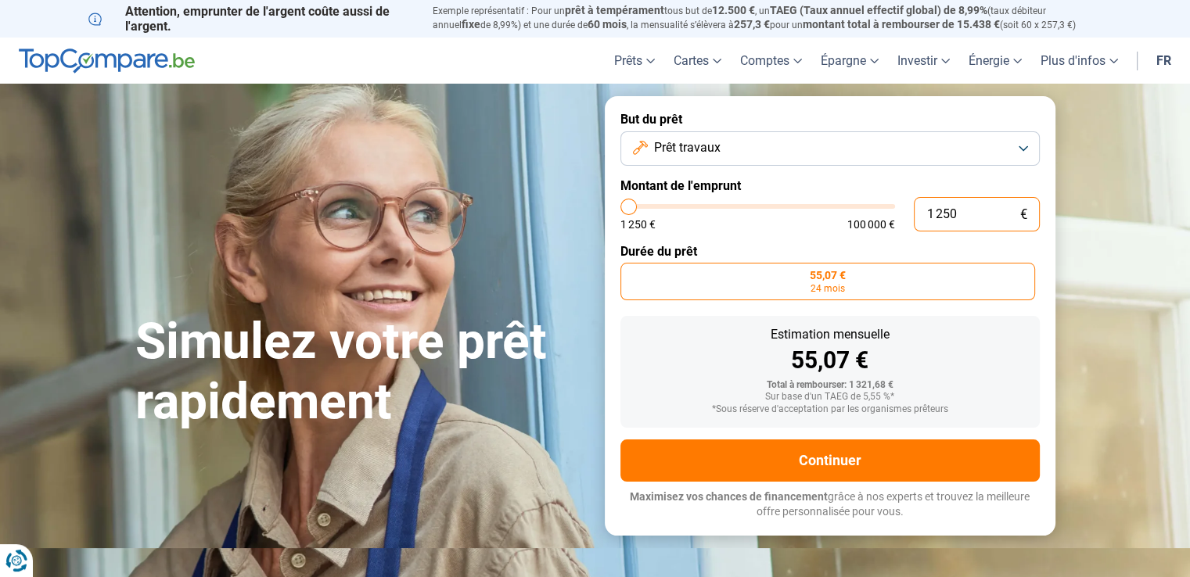
type input "125"
type input "1250"
type input "12"
type input "1250"
type input "1"
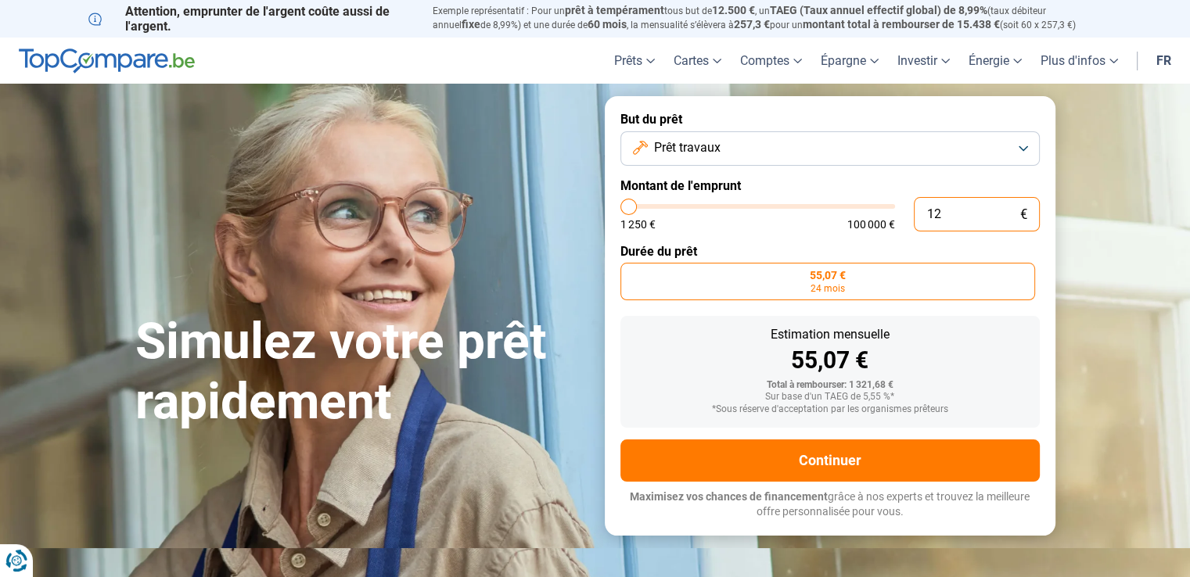
type input "1250"
type input "0"
type input "1250"
type input "5"
type input "1250"
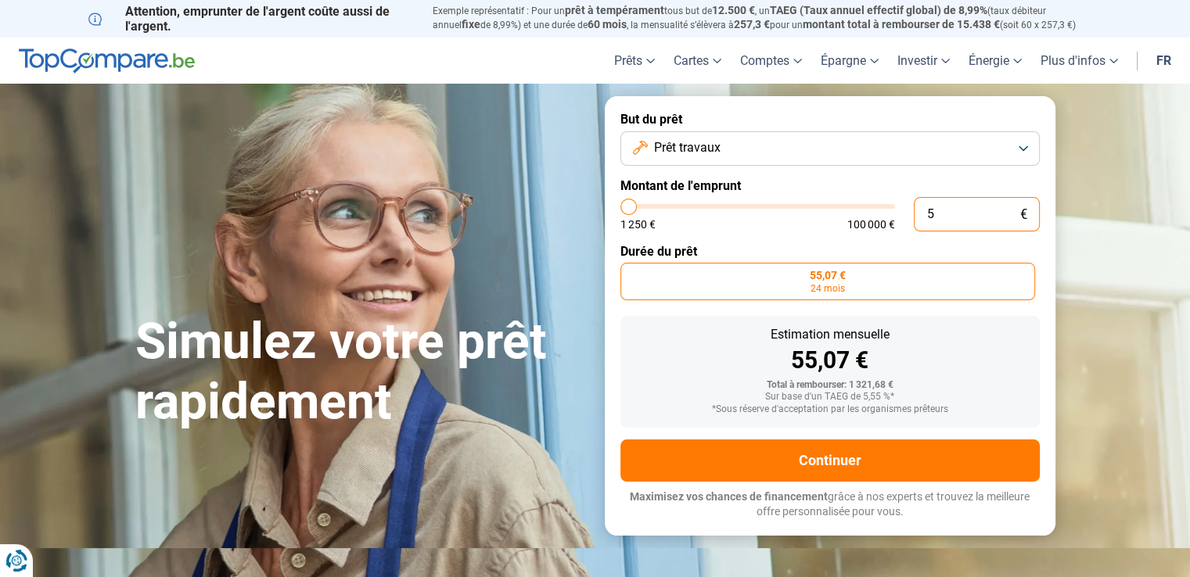
type input "50"
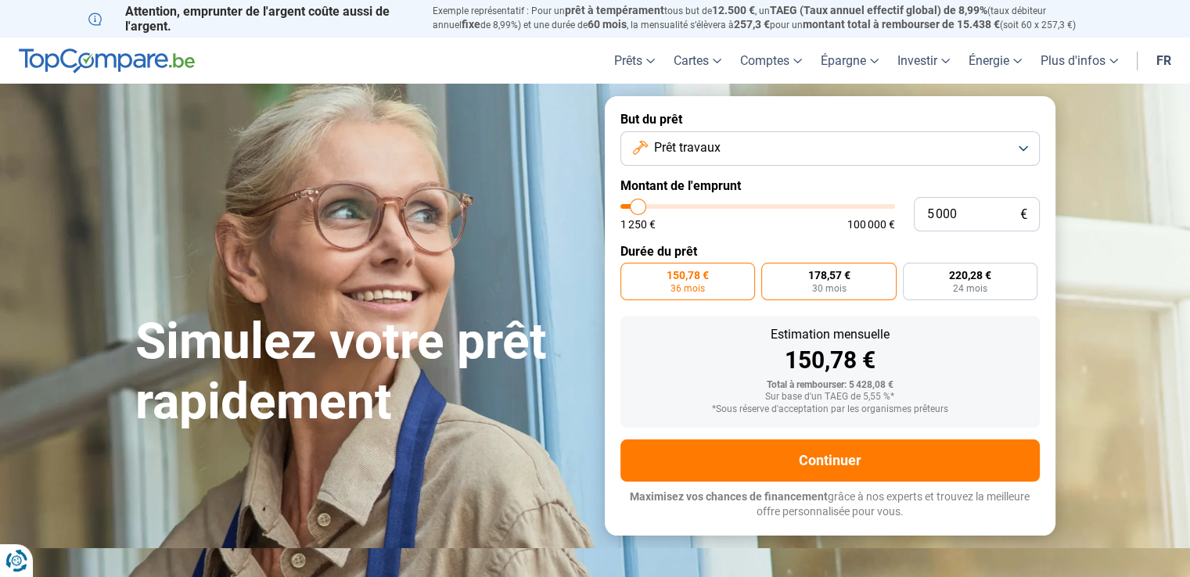
click at [849, 290] on label "178,57 € 30 mois" at bounding box center [828, 282] width 135 height 38
click at [772, 273] on input "178,57 € 30 mois" at bounding box center [766, 268] width 10 height 10
click at [689, 289] on span "36 mois" at bounding box center [688, 288] width 34 height 9
click at [631, 273] on input "150,78 € 36 mois" at bounding box center [626, 268] width 10 height 10
click at [786, 293] on label "178,57 € 30 mois" at bounding box center [828, 282] width 135 height 38
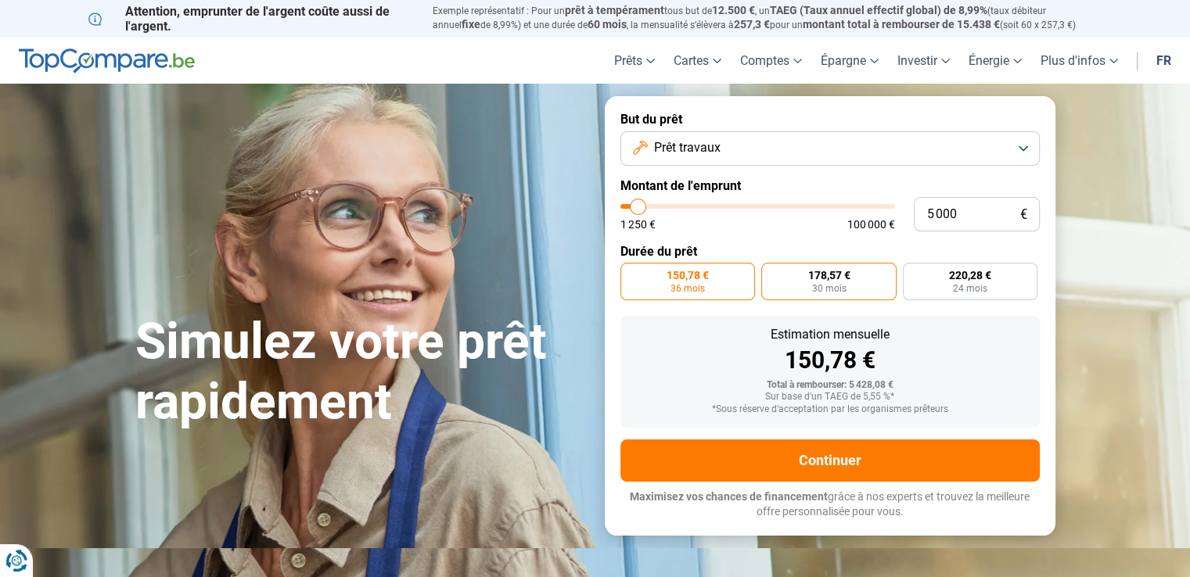
click at [772, 273] on input "178,57 € 30 mois" at bounding box center [766, 268] width 10 height 10
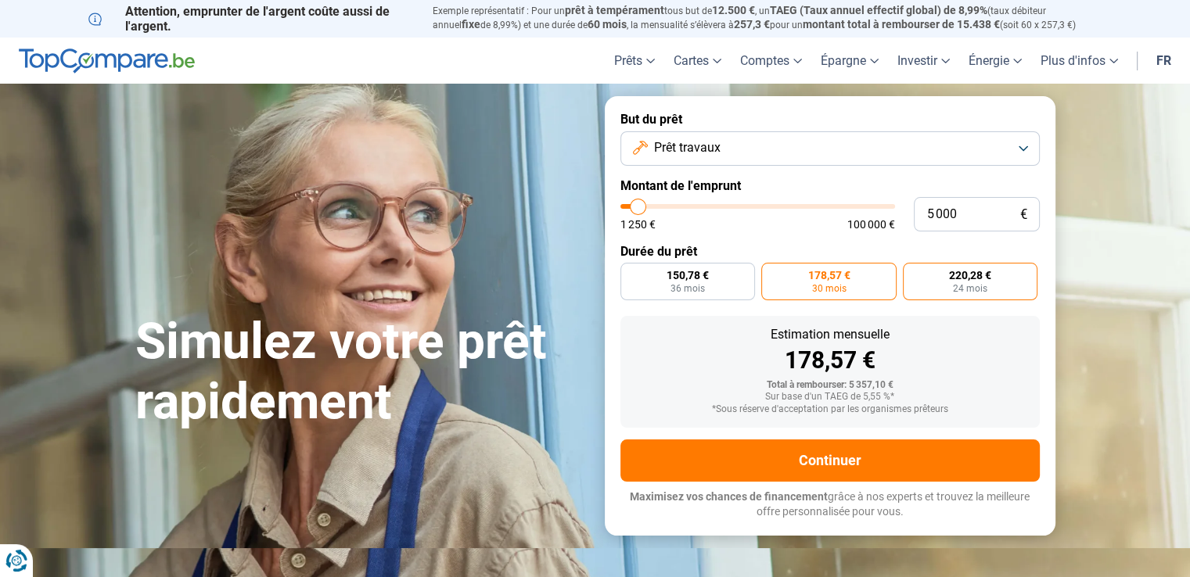
click at [970, 284] on span "24 mois" at bounding box center [970, 288] width 34 height 9
click at [913, 273] on input "220,28 € 24 mois" at bounding box center [908, 268] width 10 height 10
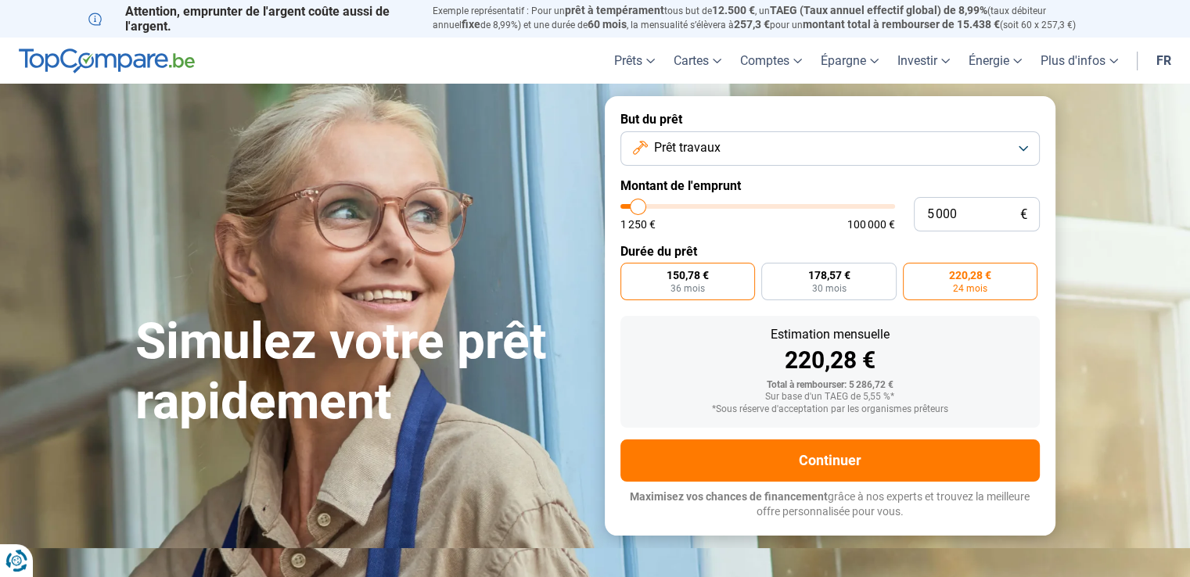
click at [672, 284] on span "36 mois" at bounding box center [688, 288] width 34 height 9
click at [631, 273] on input "150,78 € 36 mois" at bounding box center [626, 268] width 10 height 10
click at [685, 146] on span "Prêt travaux" at bounding box center [687, 147] width 67 height 17
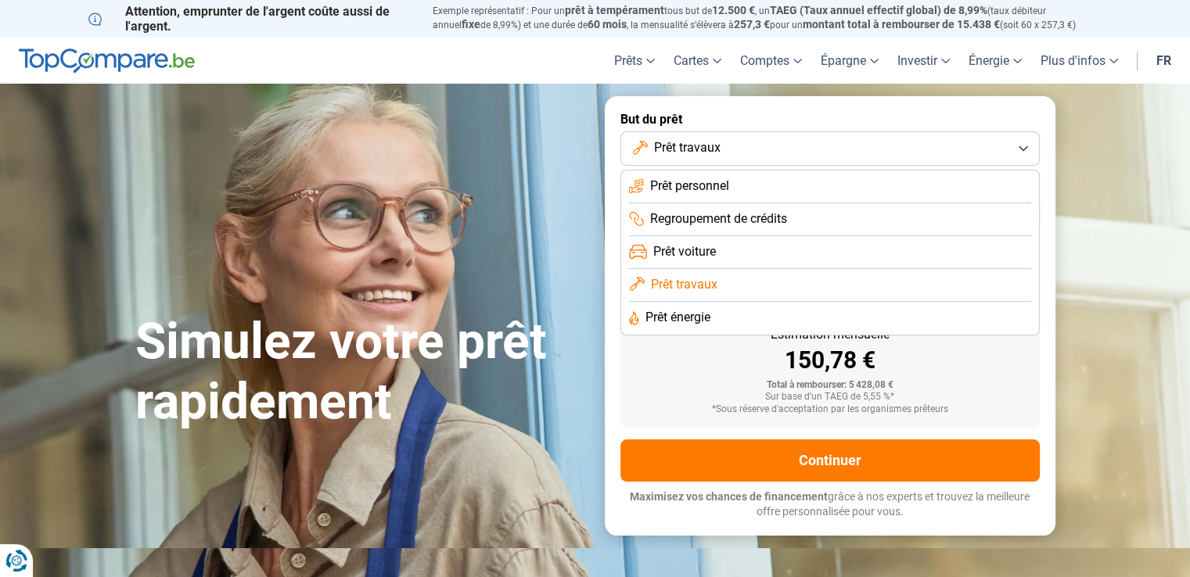
click at [712, 183] on span "Prêt personnel" at bounding box center [689, 186] width 79 height 17
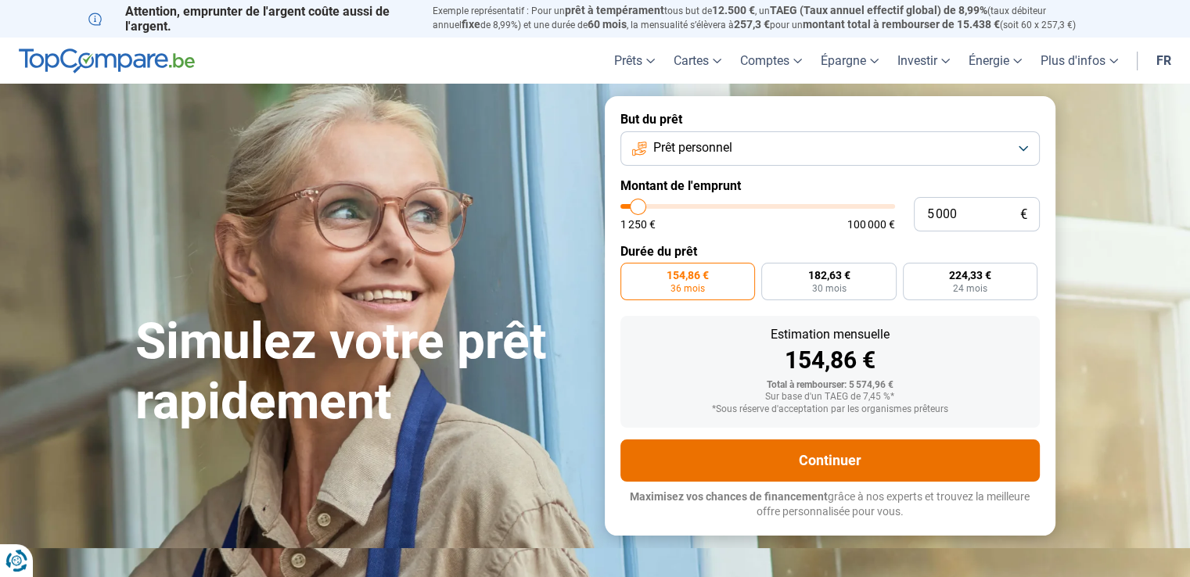
click at [834, 463] on button "Continuer" at bounding box center [830, 461] width 419 height 42
